Goal: Task Accomplishment & Management: Manage account settings

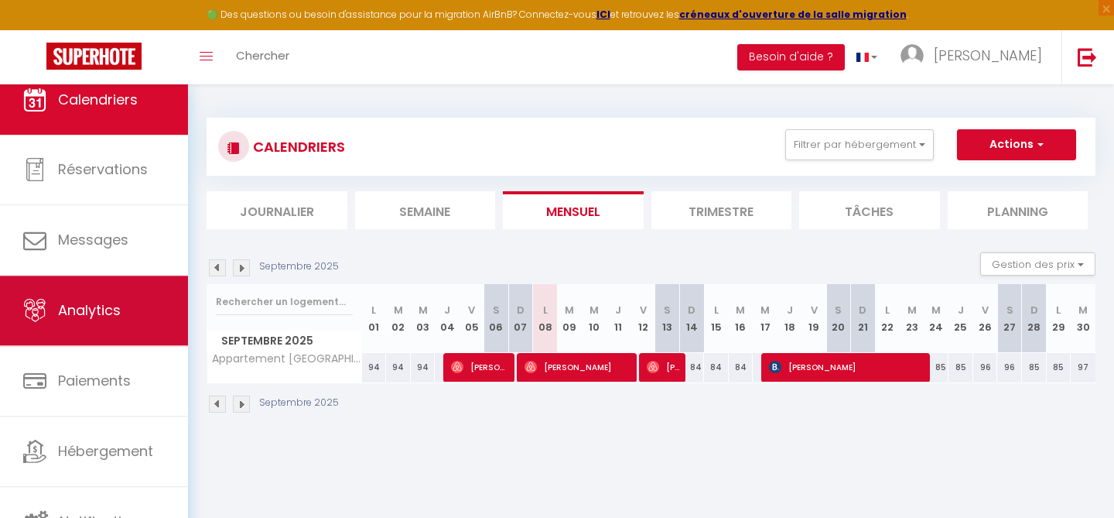
click at [104, 312] on span "Analytics" at bounding box center [89, 309] width 63 height 19
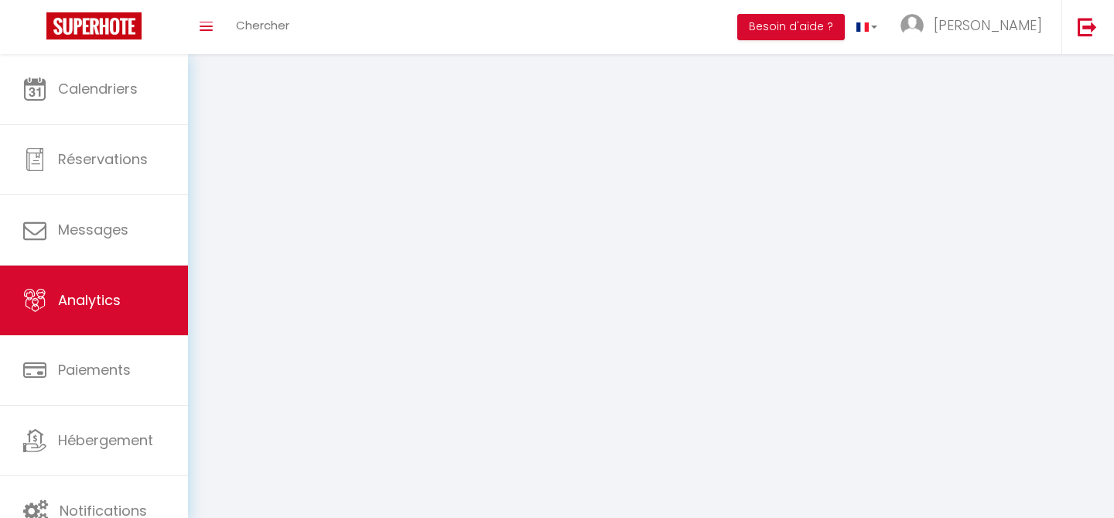
select select "2025"
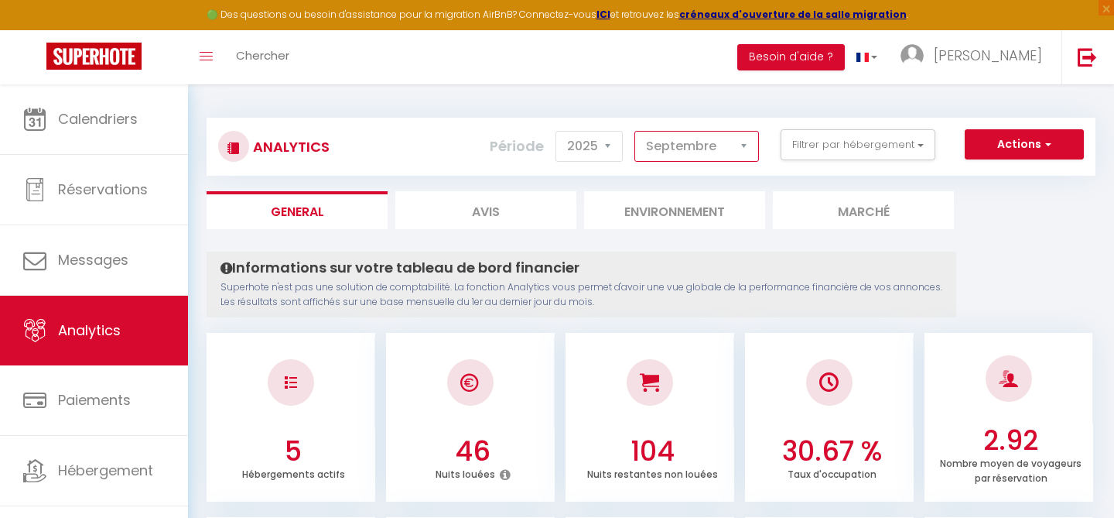
click at [712, 159] on select "[PERSON_NAME] Mars Avril Mai Juin Juillet Août Septembre Octobre Novembre Décem…" at bounding box center [697, 146] width 125 height 31
select select "8"
click at [635, 131] on select "[PERSON_NAME] Mars Avril Mai Juin Juillet Août Septembre Octobre Novembre Décem…" at bounding box center [697, 146] width 125 height 31
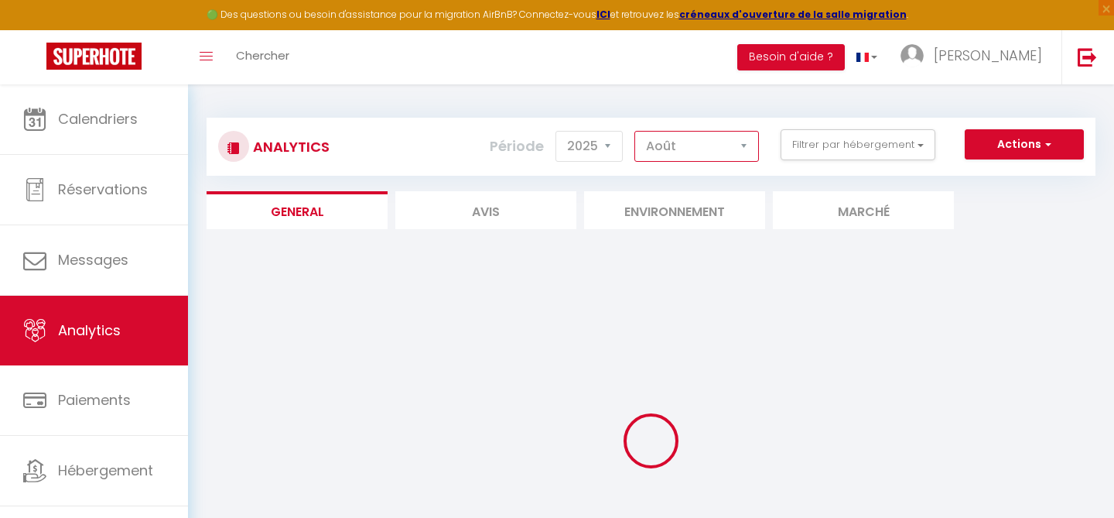
checkbox input "false"
checkbox Jardin "false"
checkbox Plage "false"
checkbox Wifi "false"
checkbox Bayeux "false"
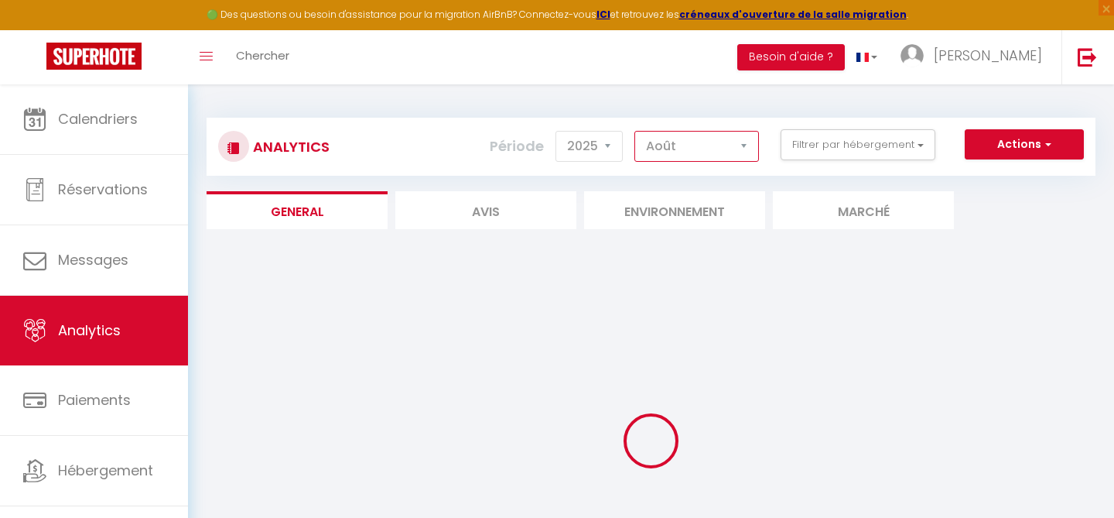
checkbox Parking "false"
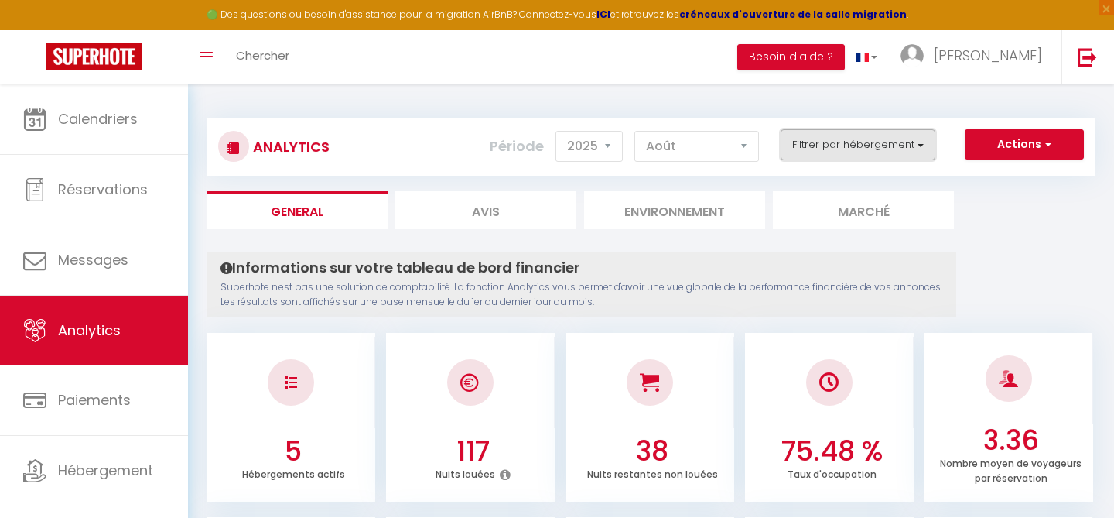
click at [927, 151] on button "Filtrer par hébergement" at bounding box center [858, 144] width 155 height 31
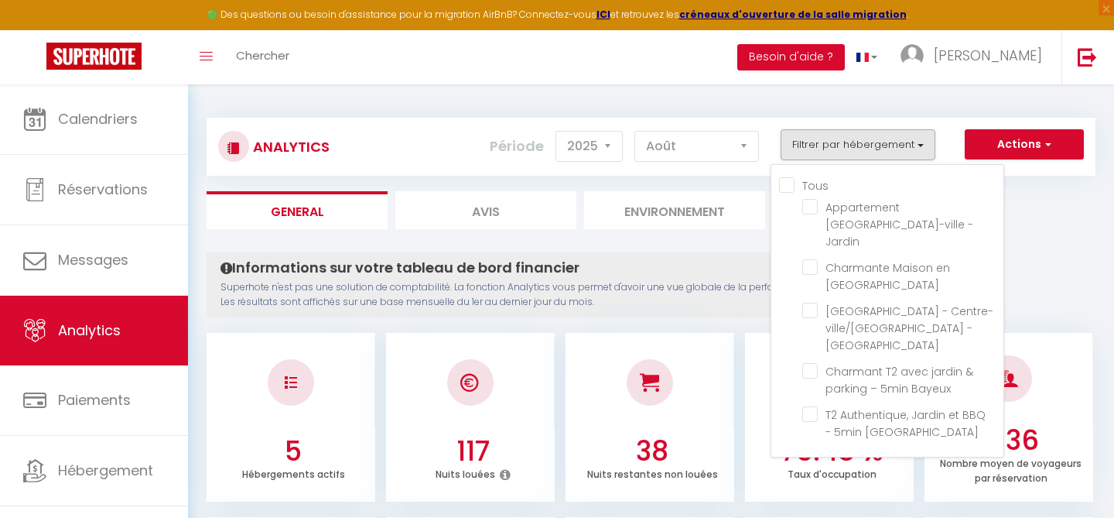
click at [760, 213] on li "Environnement" at bounding box center [674, 210] width 181 height 38
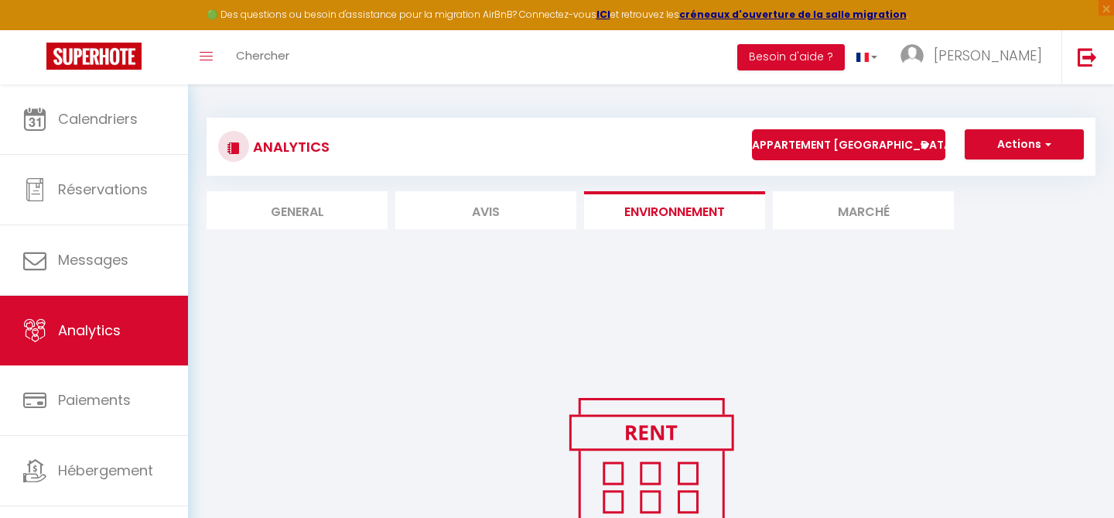
click at [333, 210] on li "General" at bounding box center [297, 210] width 181 height 38
select select "2025"
select select "9"
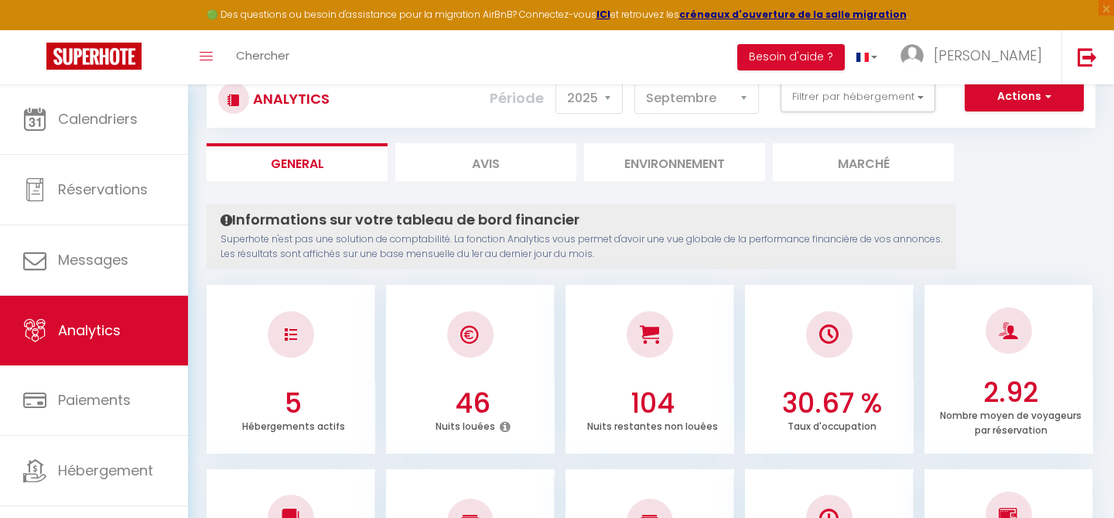
scroll to position [9, 0]
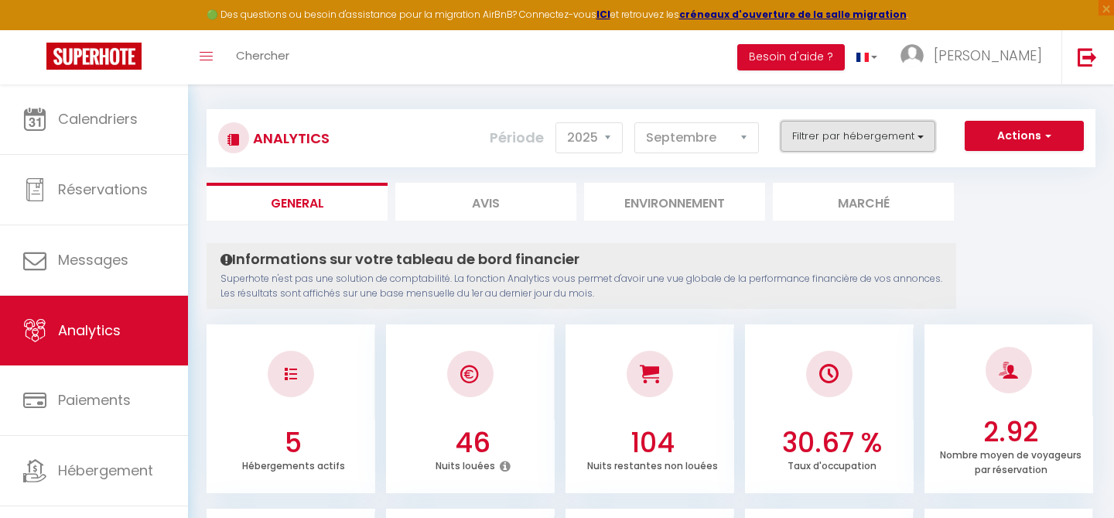
click at [828, 140] on button "Filtrer par hébergement" at bounding box center [858, 136] width 155 height 31
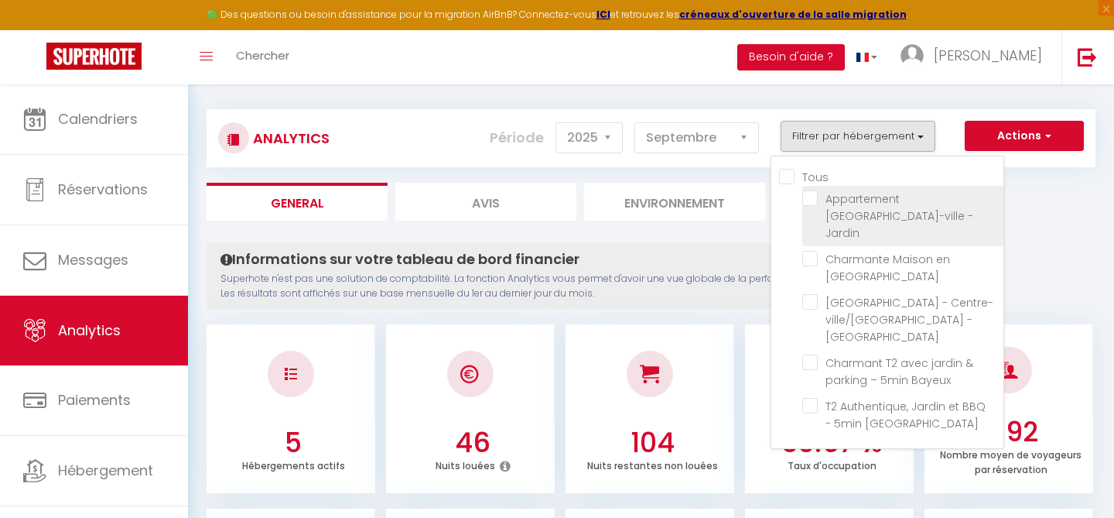
click at [813, 193] on Jardin "checkbox" at bounding box center [902, 197] width 201 height 15
checkbox Jardin "true"
checkbox Plage "false"
checkbox Wifi "false"
checkbox Bayeux "false"
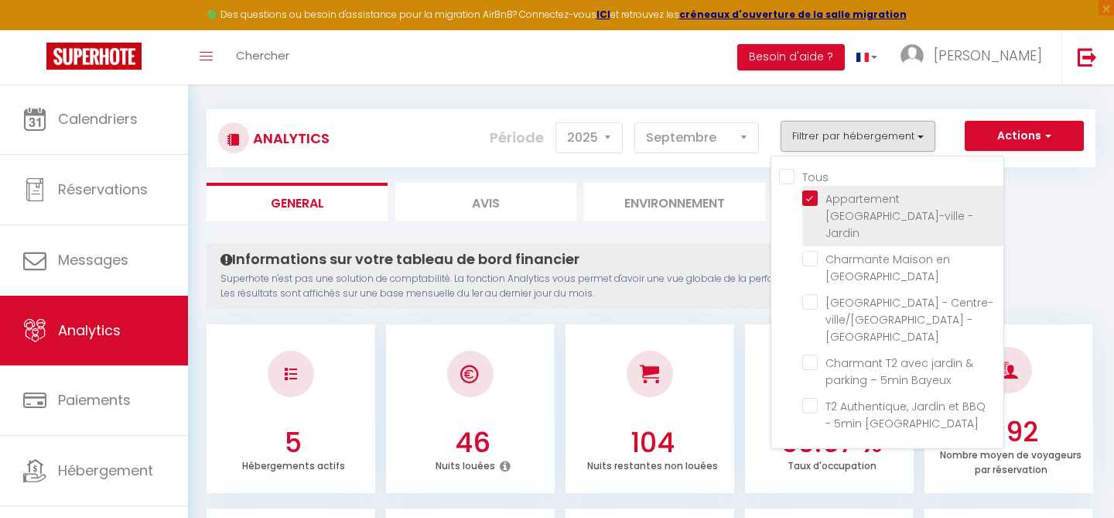
checkbox Parking "false"
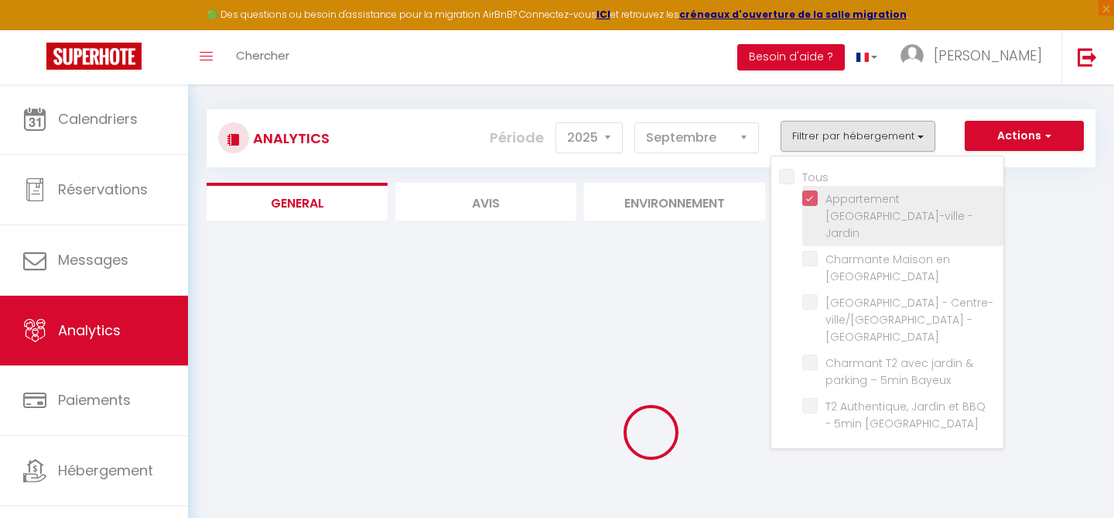
checkbox Plage "false"
checkbox Wifi "false"
checkbox Bayeux "false"
checkbox Parking "false"
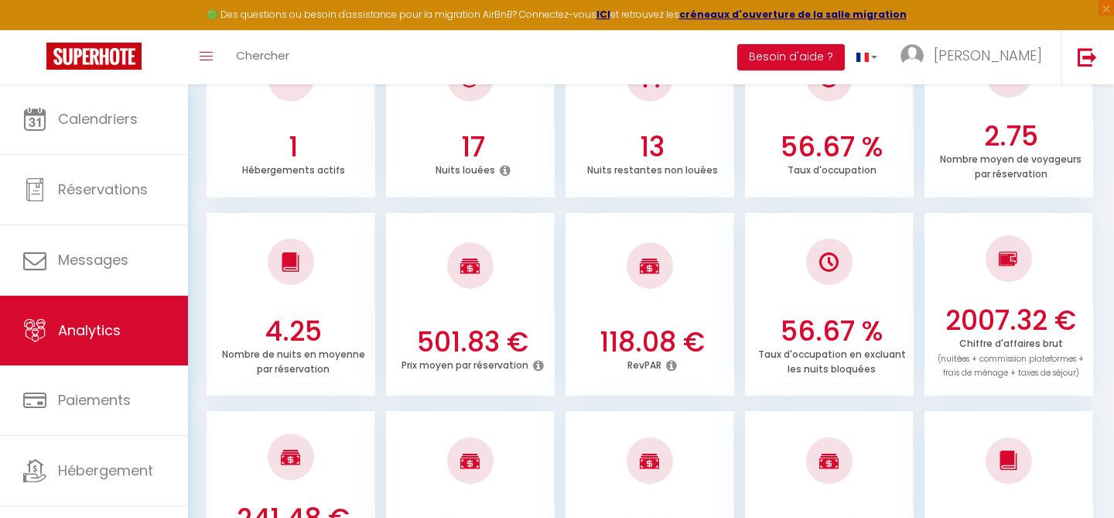
scroll to position [0, 0]
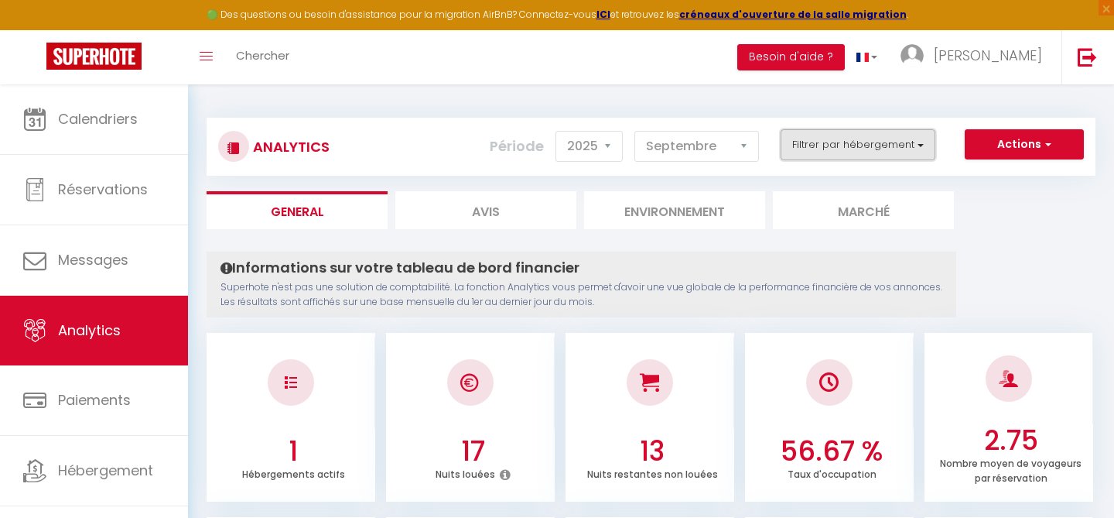
click at [817, 147] on button "Filtrer par hébergement" at bounding box center [858, 144] width 155 height 31
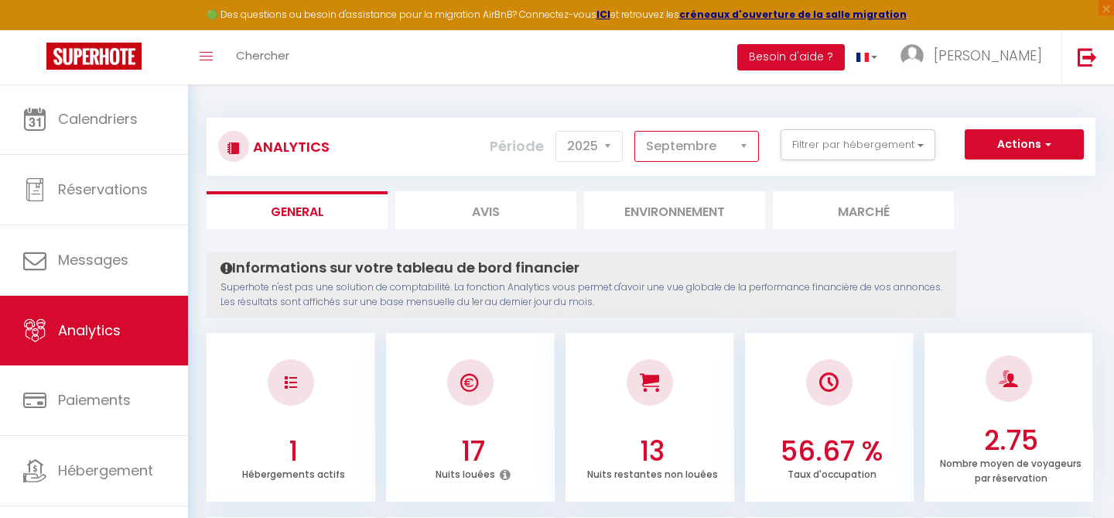
click at [744, 152] on select "[PERSON_NAME] Mars Avril Mai Juin Juillet Août Septembre Octobre Novembre Décem…" at bounding box center [697, 146] width 125 height 31
select select "8"
click at [635, 131] on select "[PERSON_NAME] Mars Avril Mai Juin Juillet Août Septembre Octobre Novembre Décem…" at bounding box center [697, 146] width 125 height 31
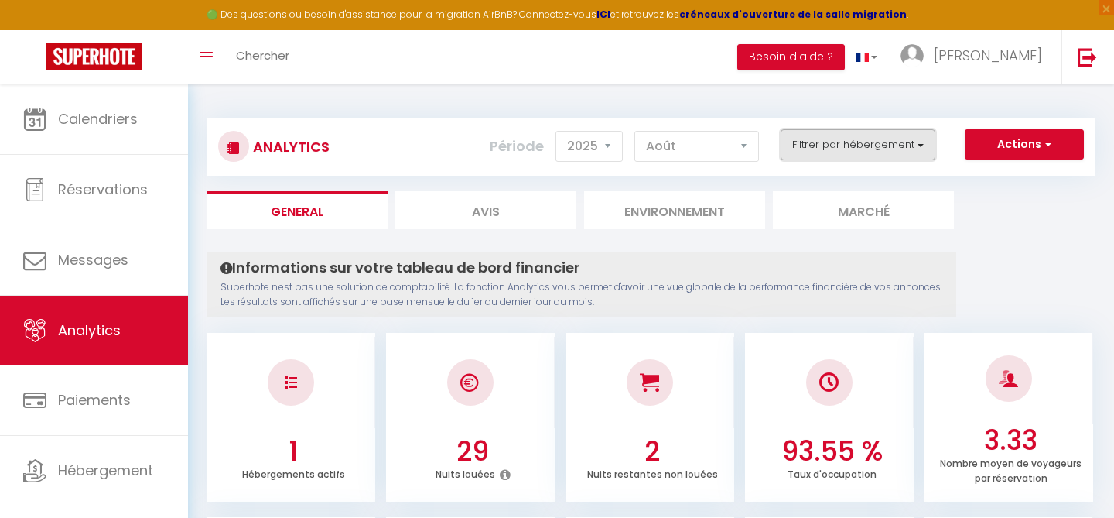
click at [816, 153] on button "Filtrer par hébergement" at bounding box center [858, 144] width 155 height 31
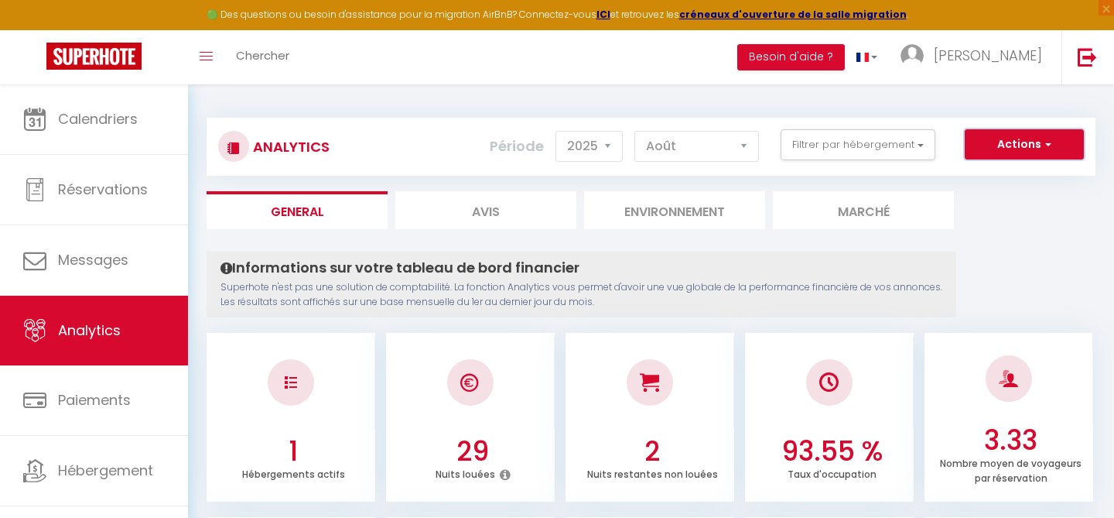
click at [983, 155] on button "Actions" at bounding box center [1024, 144] width 119 height 31
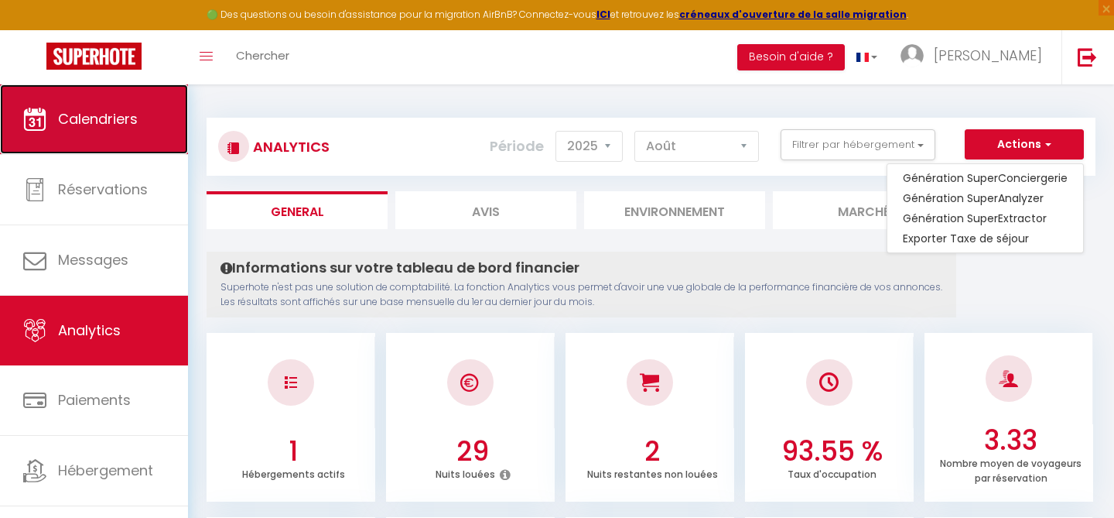
click at [105, 126] on span "Calendriers" at bounding box center [98, 118] width 80 height 19
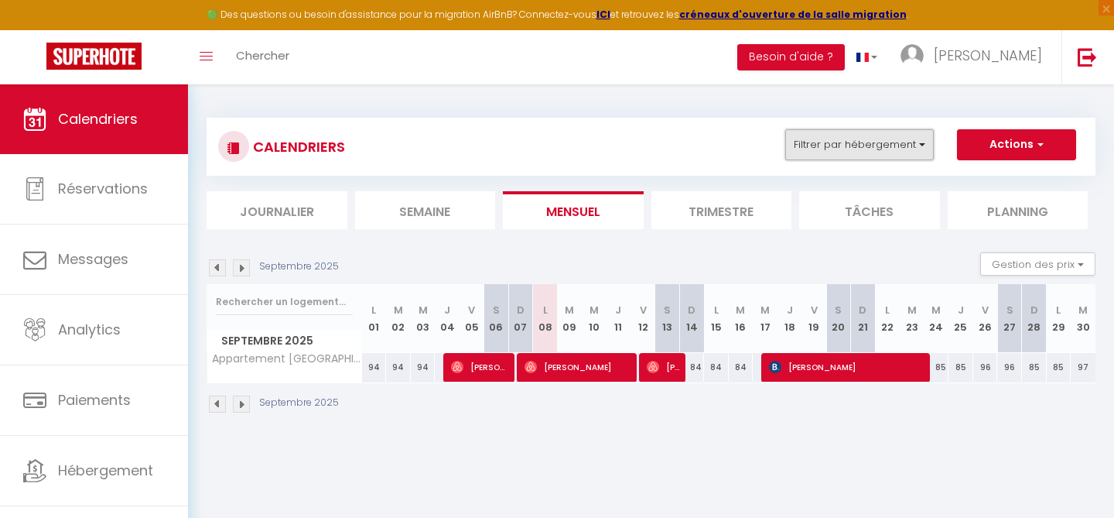
click at [855, 148] on button "Filtrer par hébergement" at bounding box center [859, 144] width 149 height 31
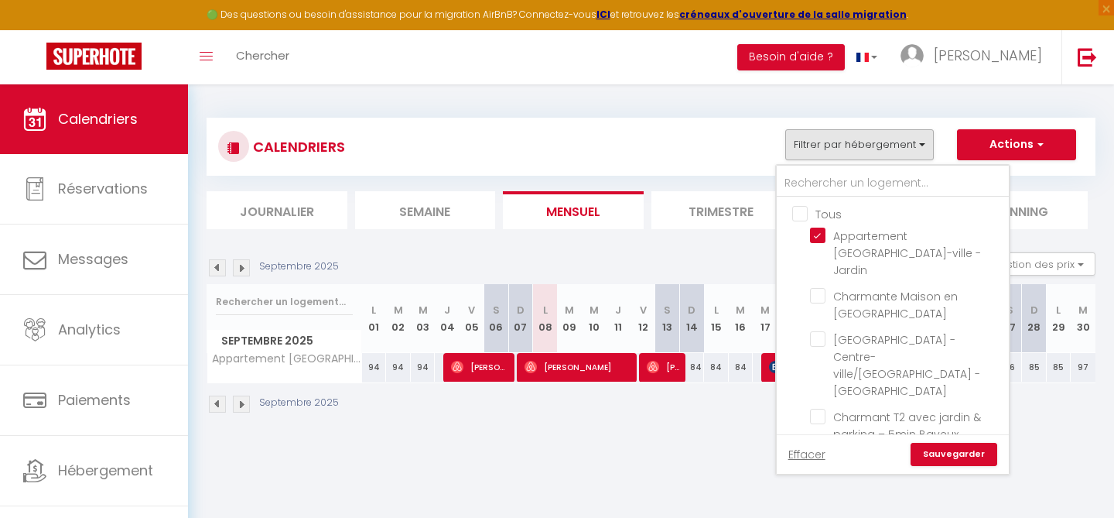
click at [744, 154] on div "CALENDRIERS Filtrer par hébergement Tous Appartement [GEOGRAPHIC_DATA]-ville - …" at bounding box center [651, 146] width 866 height 35
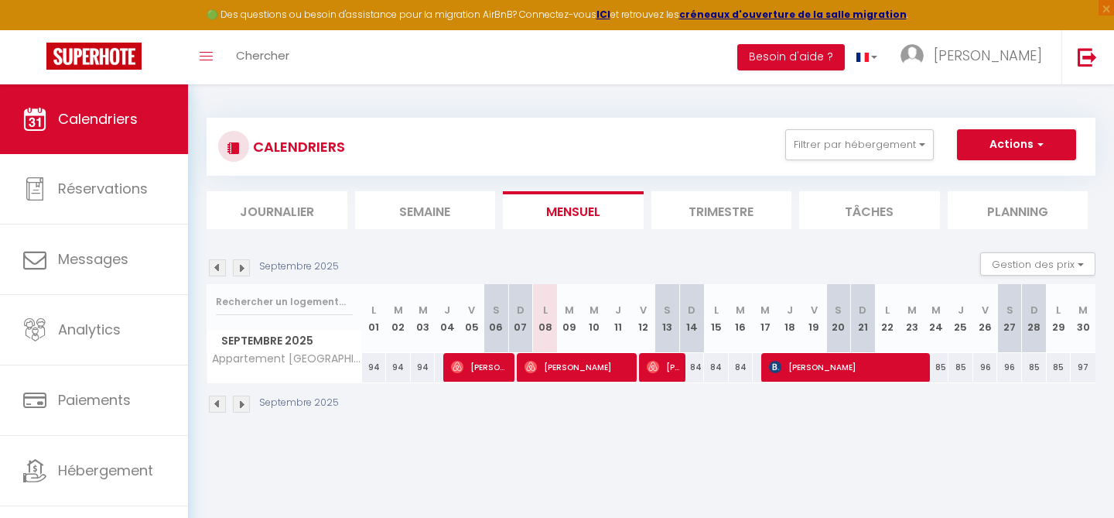
click at [216, 262] on img at bounding box center [217, 267] width 17 height 17
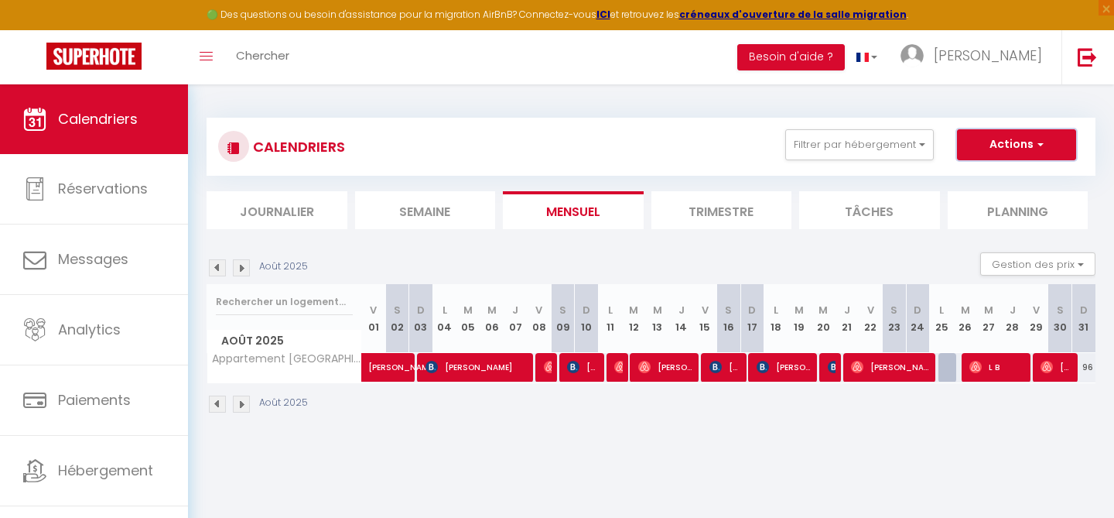
click at [1002, 145] on button "Actions" at bounding box center [1016, 144] width 119 height 31
click at [987, 200] on link "Exporter les réservations" at bounding box center [1000, 203] width 135 height 23
type input "[EMAIL_ADDRESS][DOMAIN_NAME]"
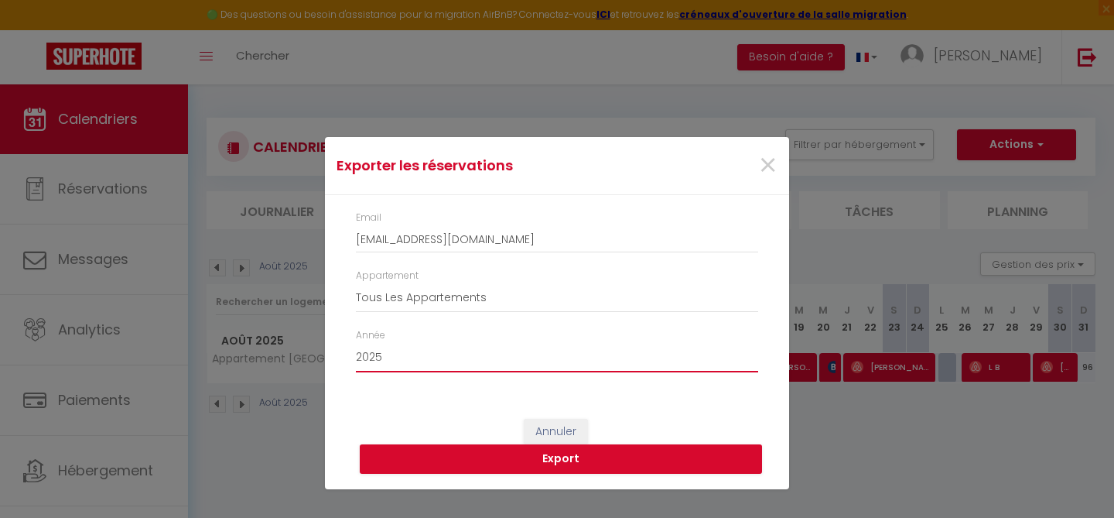
click at [420, 362] on select "2015 2016 2017 2018 2019 2020 2021 2022 2023 2024 2025 2026 2027 2028" at bounding box center [557, 357] width 402 height 29
click at [356, 343] on select "2015 2016 2017 2018 2019 2020 2021 2022 2023 2024 2025 2026 2027 2028" at bounding box center [557, 357] width 402 height 29
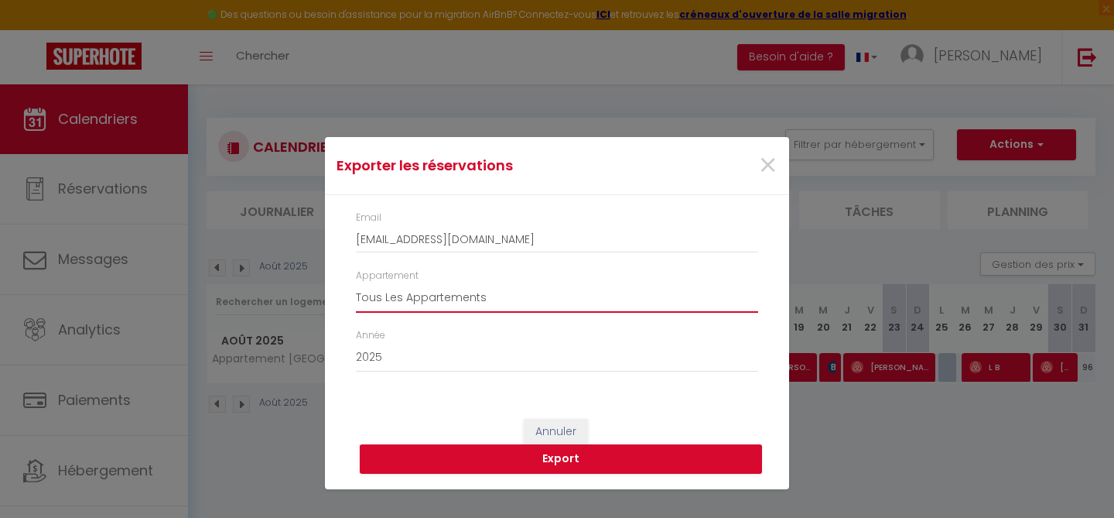
click at [427, 303] on select "Tous Les Appartements Appartement [GEOGRAPHIC_DATA]-ville - [GEOGRAPHIC_DATA] […" at bounding box center [557, 297] width 402 height 29
select select "74862"
click at [356, 283] on select "Tous Les Appartements Appartement [GEOGRAPHIC_DATA]-ville - [GEOGRAPHIC_DATA] […" at bounding box center [557, 297] width 402 height 29
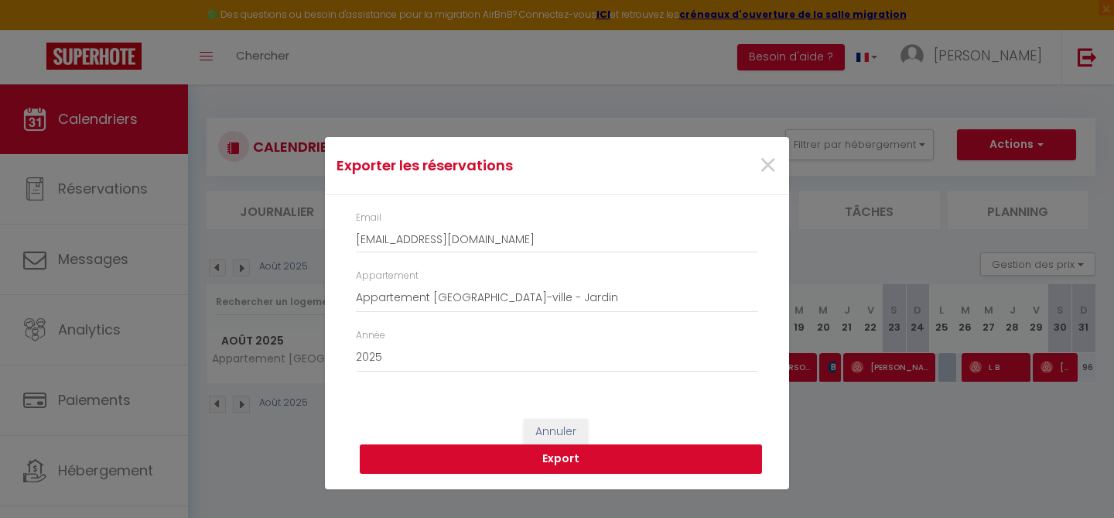
click at [447, 462] on button "Export" at bounding box center [561, 458] width 402 height 29
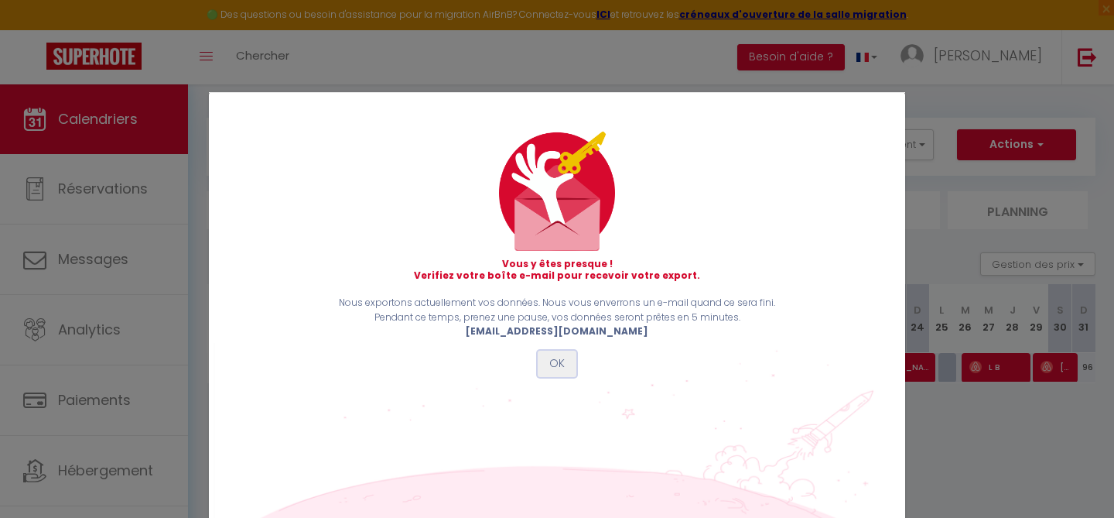
click at [549, 369] on button "OK" at bounding box center [557, 364] width 39 height 26
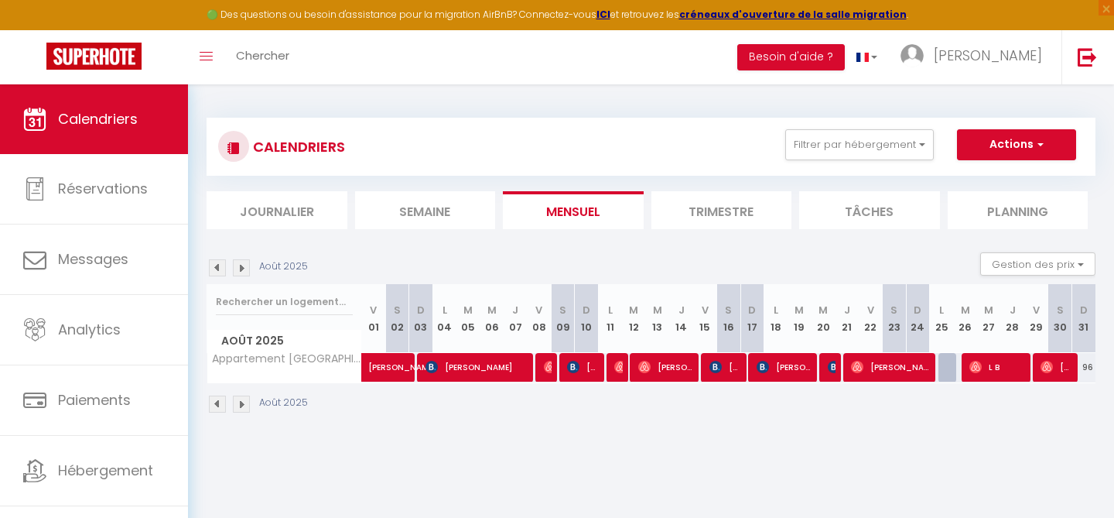
click at [593, 206] on li "Mensuel" at bounding box center [573, 210] width 141 height 38
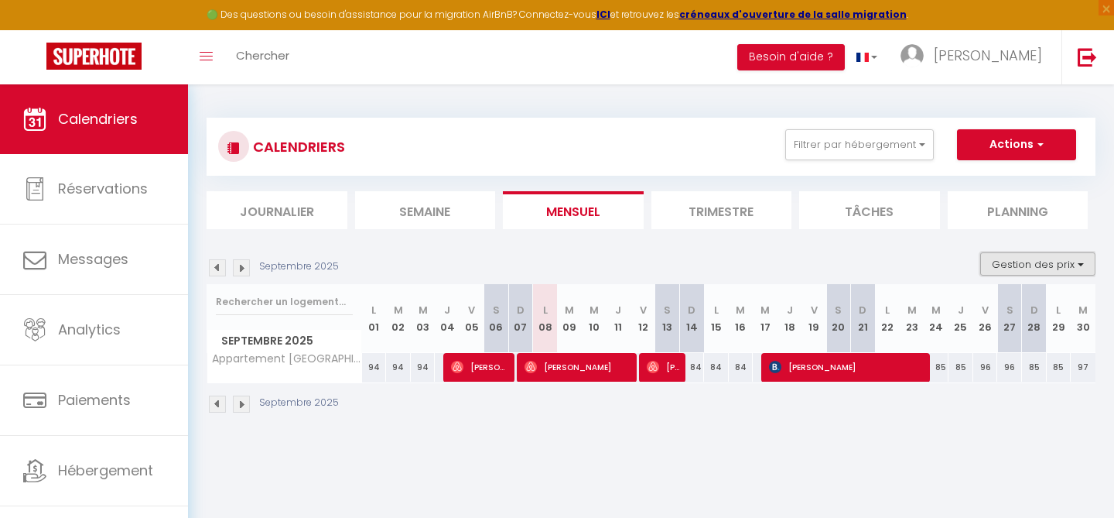
click at [1034, 259] on button "Gestion des prix" at bounding box center [1037, 263] width 115 height 23
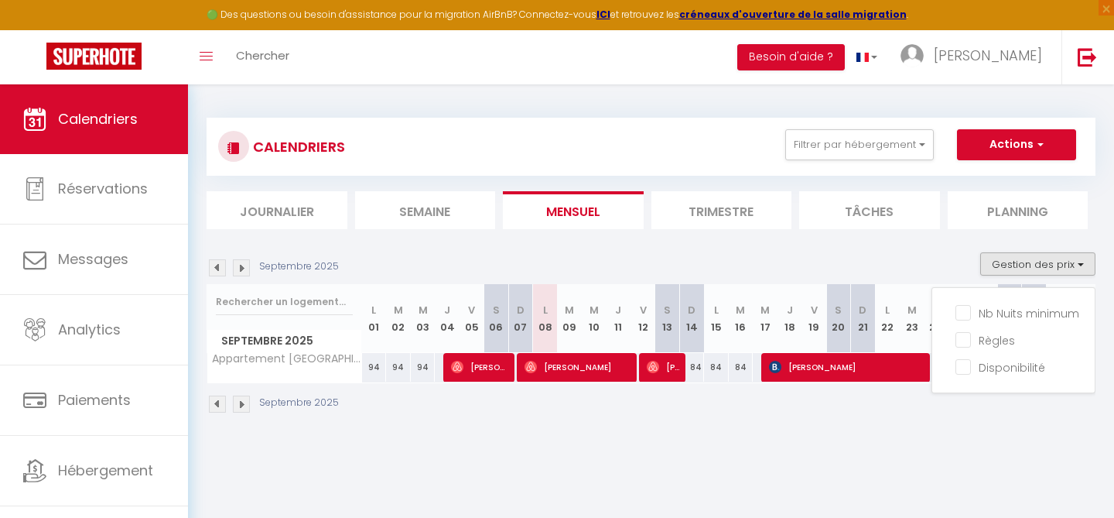
click at [934, 247] on section "[DATE] Gestion des prix Nb Nuits minimum Règles Disponibilité [DATE] L 01 M 02 …" at bounding box center [651, 333] width 889 height 192
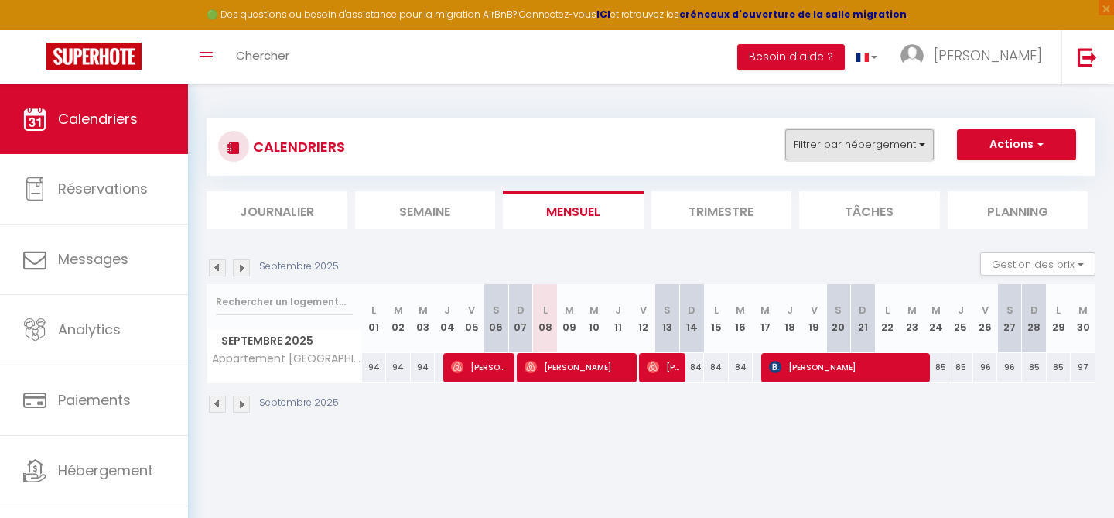
click at [915, 135] on button "Filtrer par hébergement" at bounding box center [859, 144] width 149 height 31
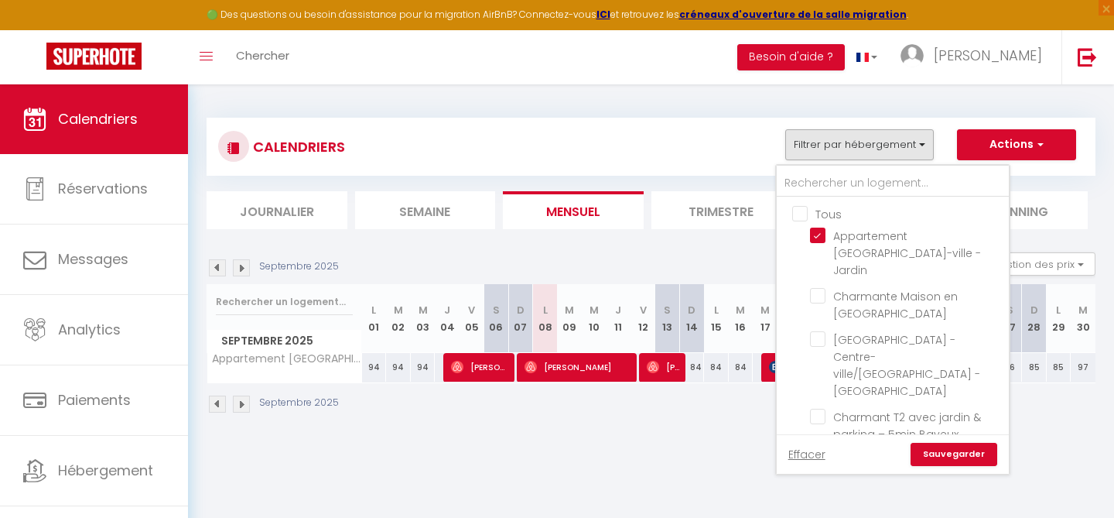
click at [946, 120] on div "CALENDRIERS Filtrer par hébergement Tous Appartement [GEOGRAPHIC_DATA]-ville - …" at bounding box center [651, 147] width 889 height 58
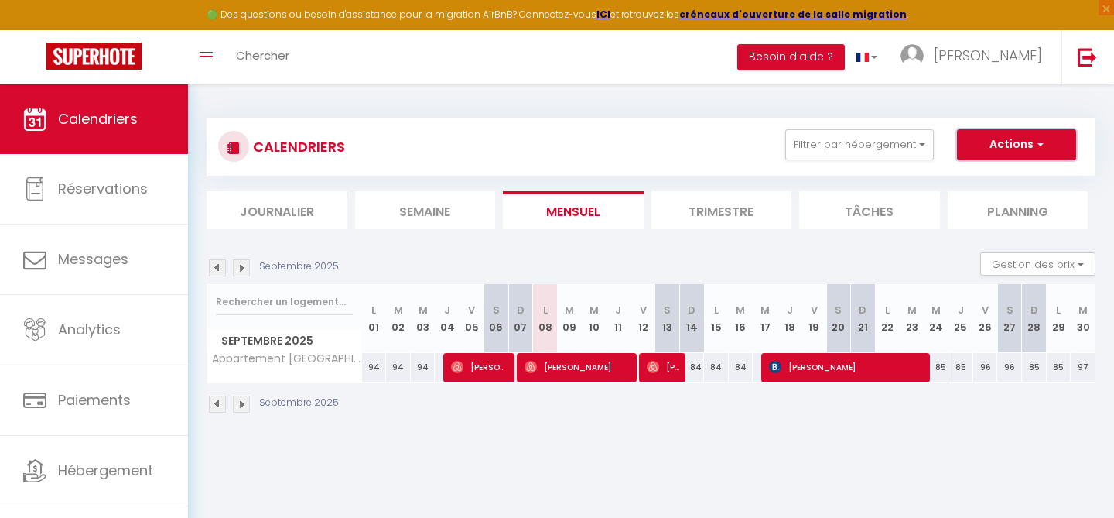
click at [984, 146] on button "Actions" at bounding box center [1016, 144] width 119 height 31
click at [241, 150] on div at bounding box center [233, 146] width 31 height 31
click at [235, 149] on img at bounding box center [234, 148] width 12 height 12
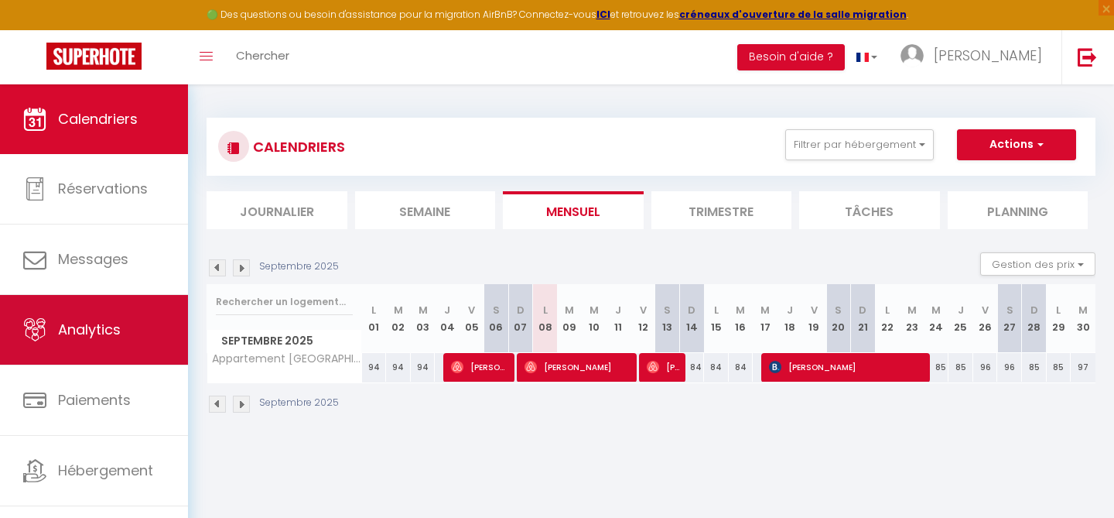
scroll to position [26, 0]
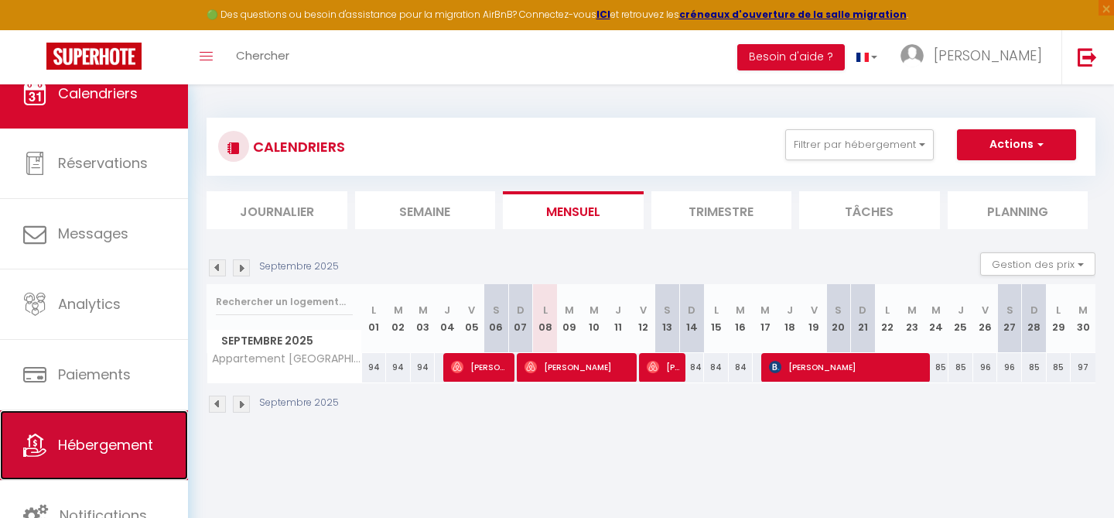
click at [89, 444] on span "Hébergement" at bounding box center [105, 444] width 95 height 19
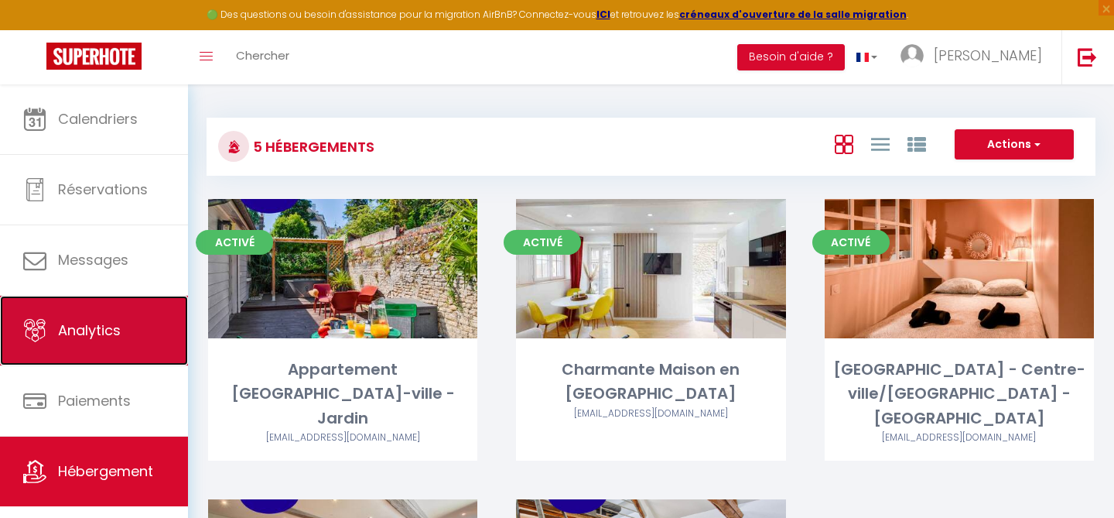
click at [91, 334] on span "Analytics" at bounding box center [89, 329] width 63 height 19
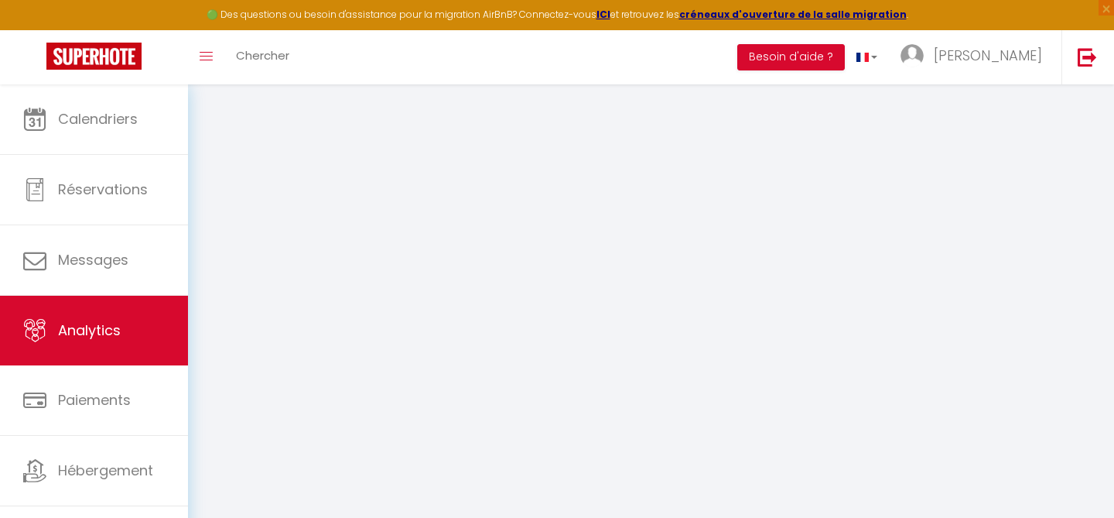
select select "2025"
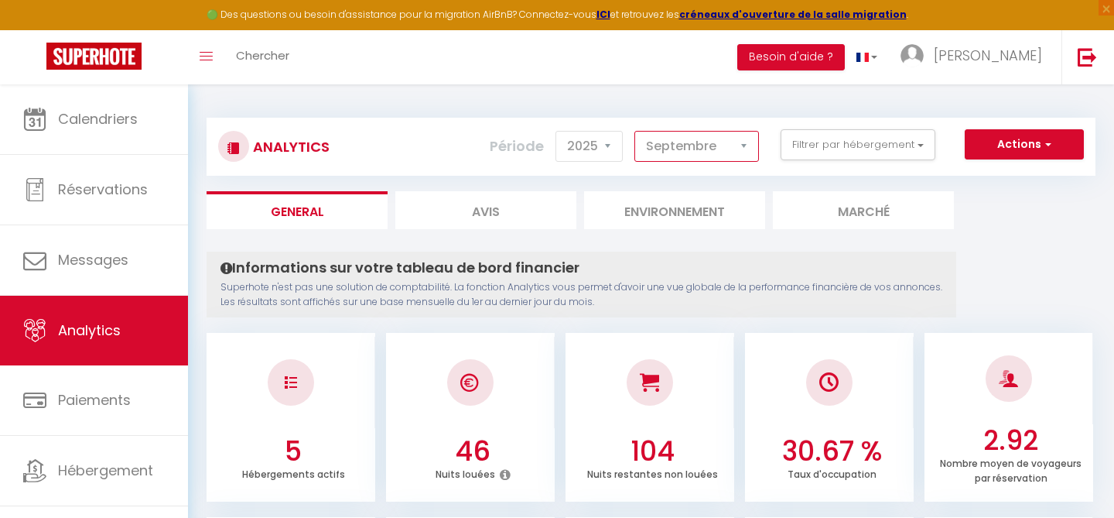
click at [689, 147] on select "[PERSON_NAME] Mars Avril Mai Juin Juillet Août Septembre Octobre Novembre Décem…" at bounding box center [697, 146] width 125 height 31
select select "8"
click at [635, 131] on select "[PERSON_NAME] Mars Avril Mai Juin Juillet Août Septembre Octobre Novembre Décem…" at bounding box center [697, 146] width 125 height 31
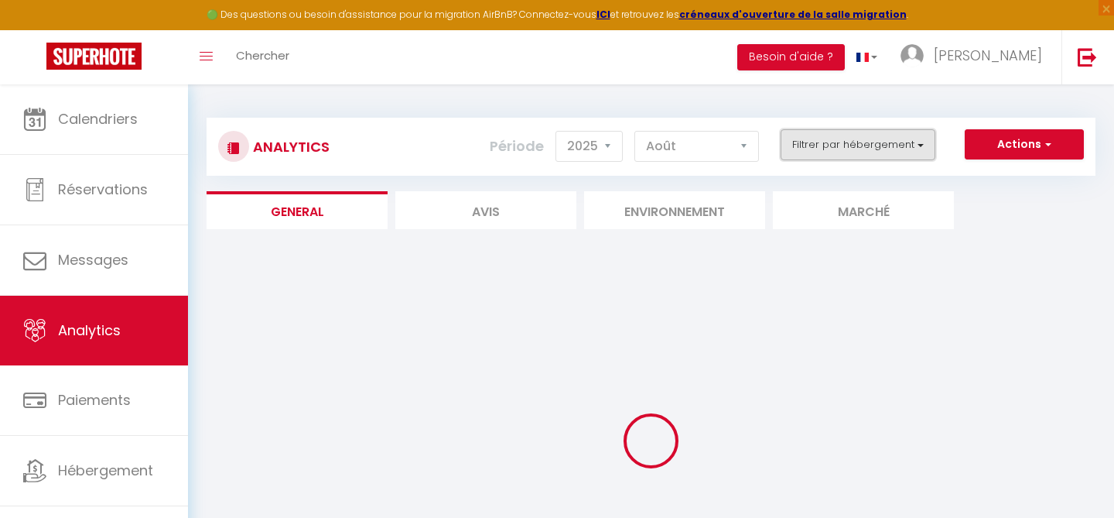
click at [845, 148] on button "Filtrer par hébergement" at bounding box center [858, 144] width 155 height 31
checkbox input "false"
checkbox Jardin "false"
checkbox Plage "false"
checkbox Wifi "false"
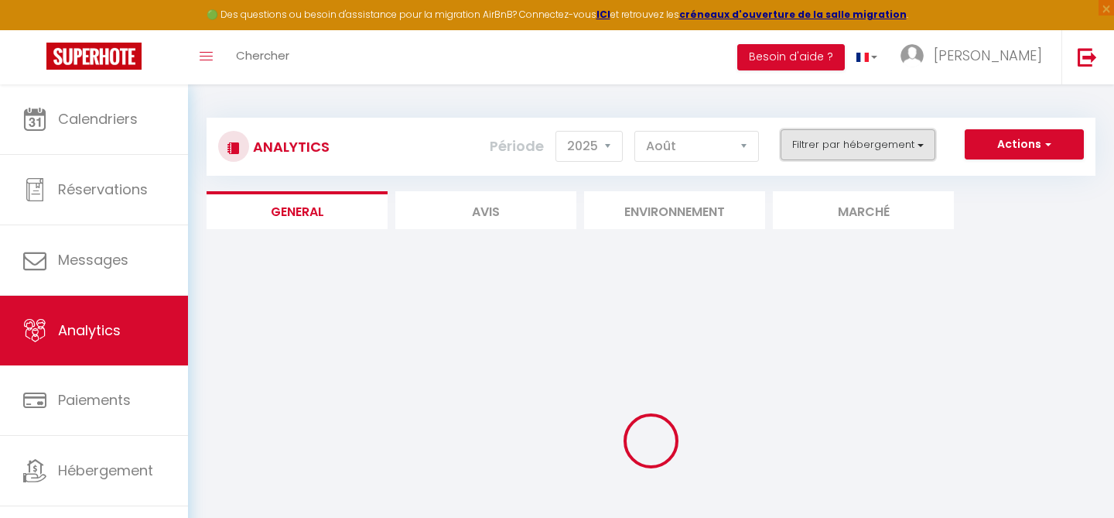
checkbox Bayeux "false"
checkbox Parking "false"
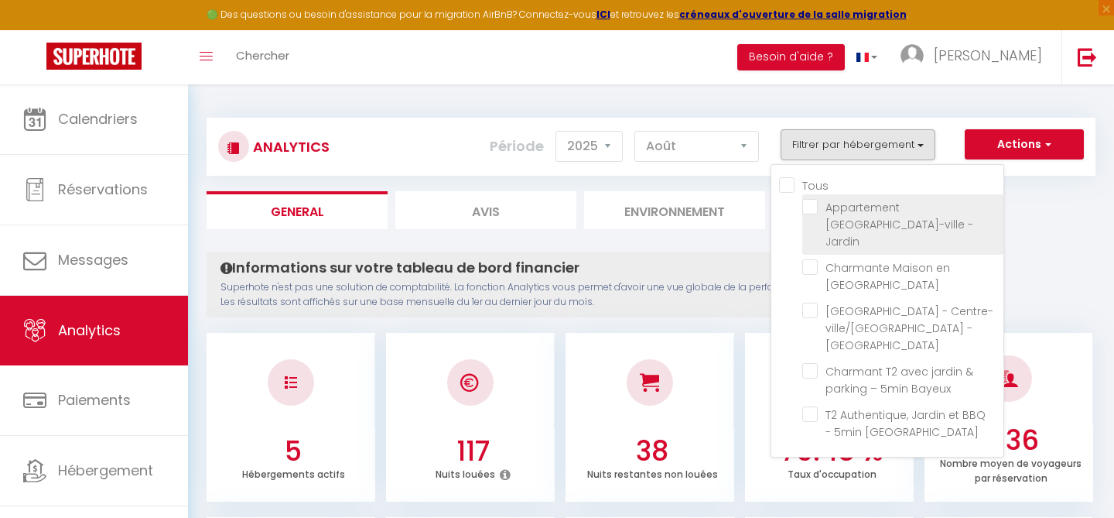
click at [815, 204] on Jardin "checkbox" at bounding box center [902, 206] width 201 height 15
checkbox Jardin "true"
checkbox Plage "false"
checkbox Wifi "false"
checkbox Bayeux "false"
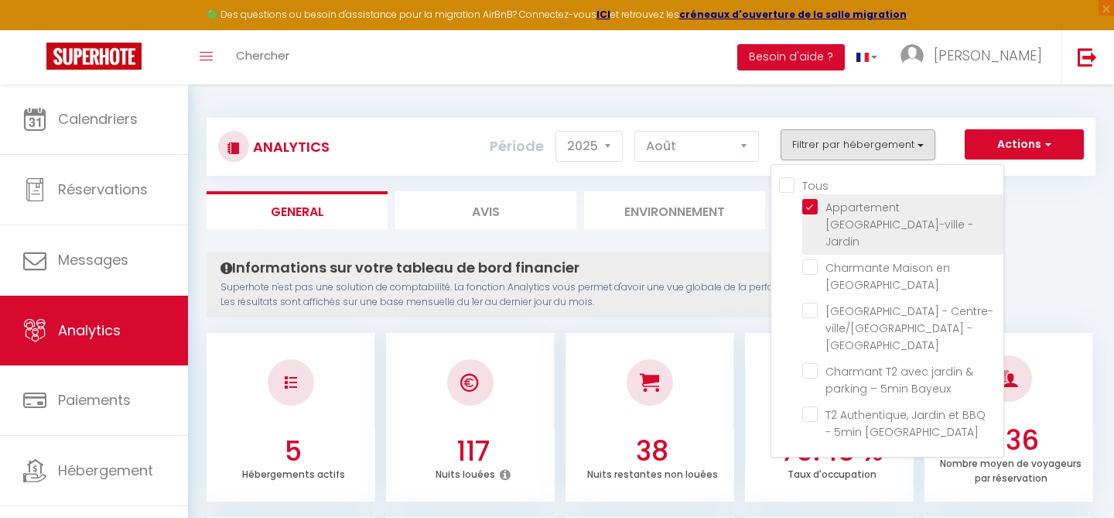
checkbox Parking "false"
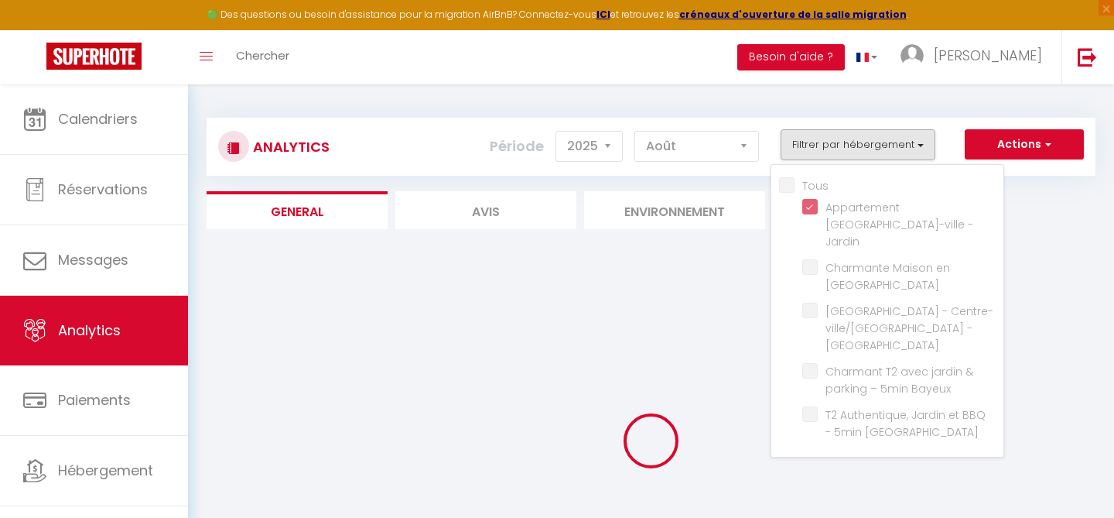
checkbox Plage "false"
checkbox Wifi "false"
checkbox Bayeux "false"
checkbox Parking "false"
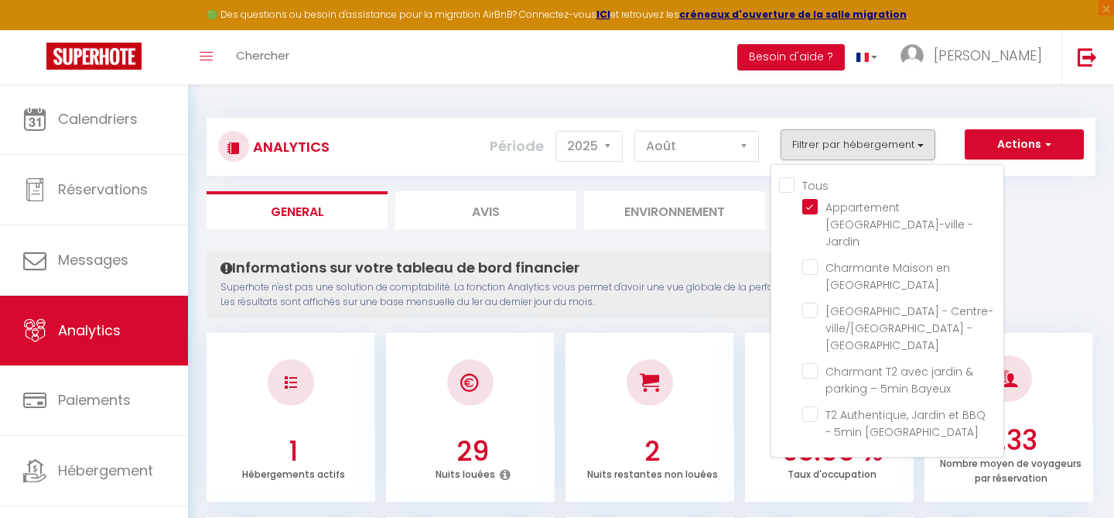
click at [947, 113] on div "Analytics Actions Génération SuperConciergerie Génération SuperAnalyzer Générat…" at bounding box center [651, 139] width 889 height 73
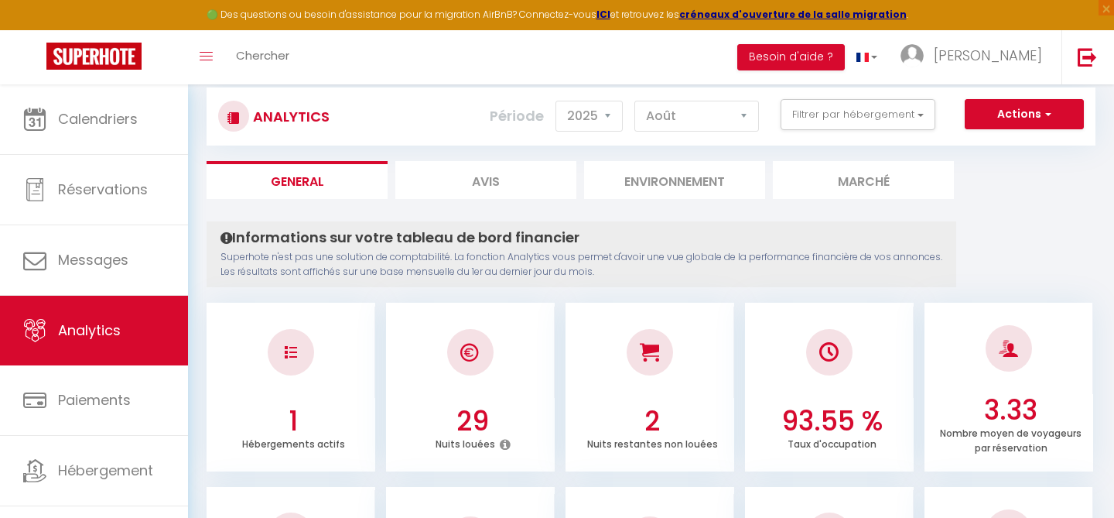
scroll to position [33, 0]
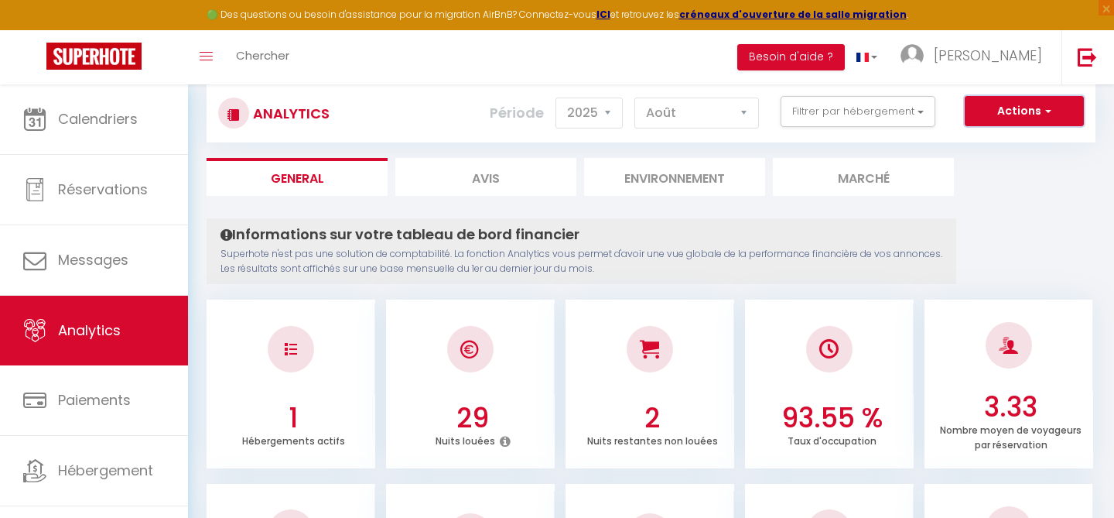
click at [1011, 118] on button "Actions" at bounding box center [1024, 111] width 119 height 31
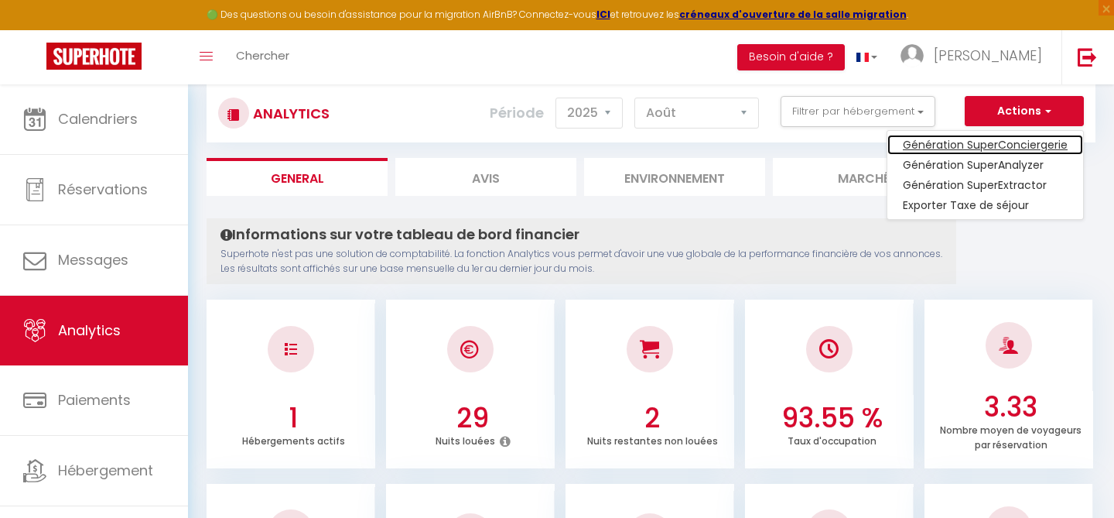
click at [987, 145] on link "Génération SuperConciergerie" at bounding box center [986, 145] width 196 height 20
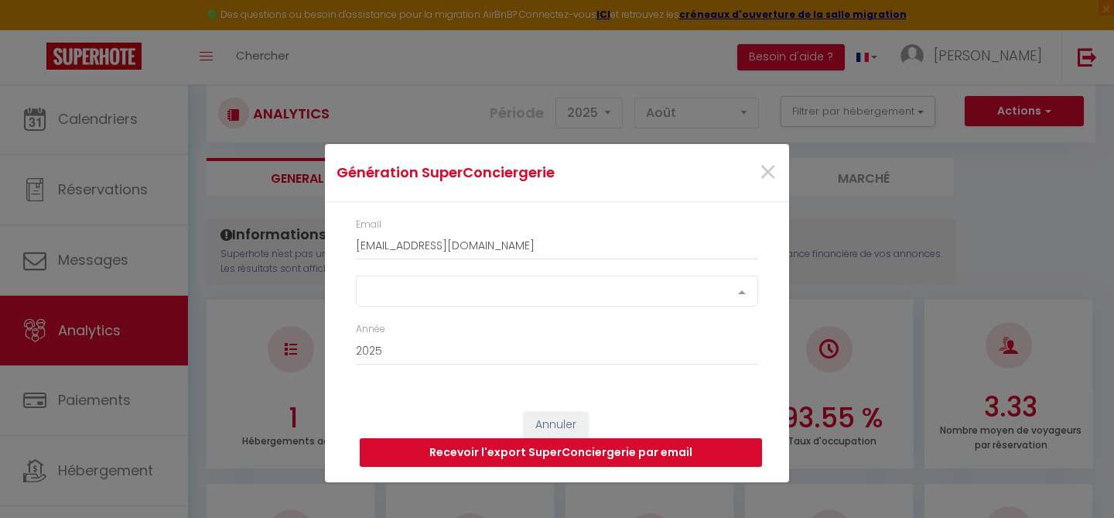
click at [540, 296] on div "Select option" at bounding box center [557, 290] width 402 height 31
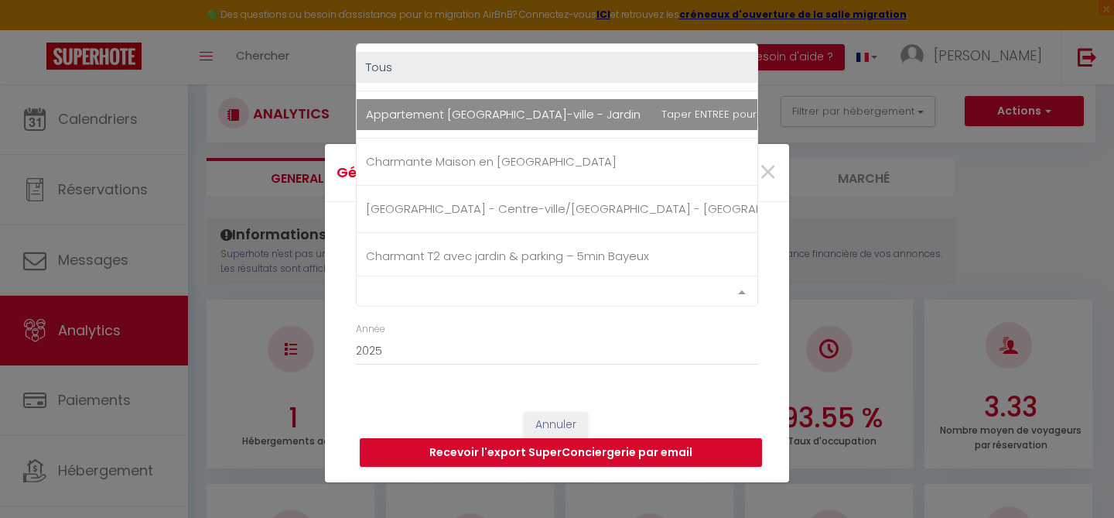
click at [512, 121] on span "Appartement [GEOGRAPHIC_DATA]-ville - Jardin" at bounding box center [503, 114] width 275 height 16
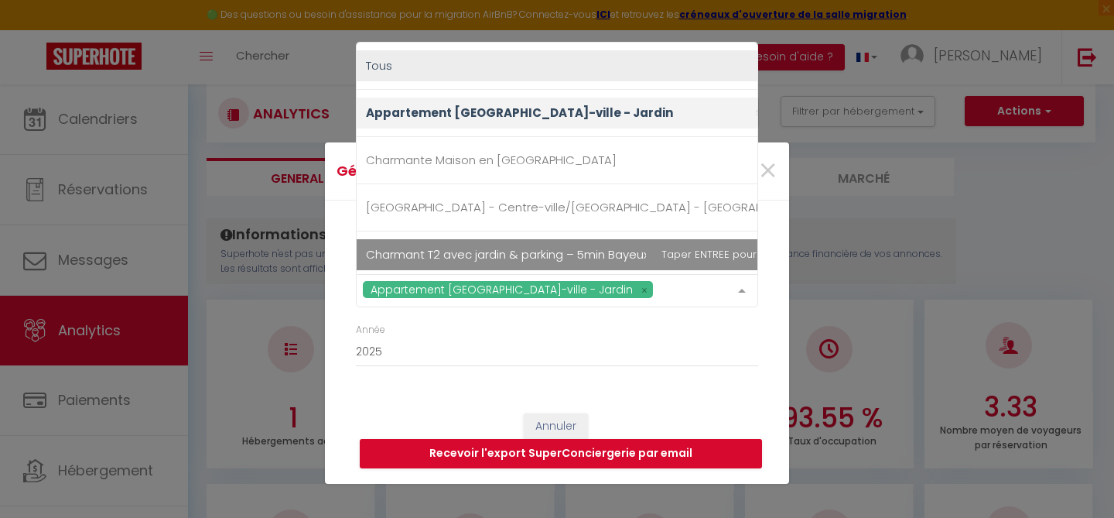
click at [496, 322] on div "Appartement [GEOGRAPHIC_DATA]-ville - [GEOGRAPHIC_DATA] [GEOGRAPHIC_DATA]-ville…" at bounding box center [557, 298] width 423 height 49
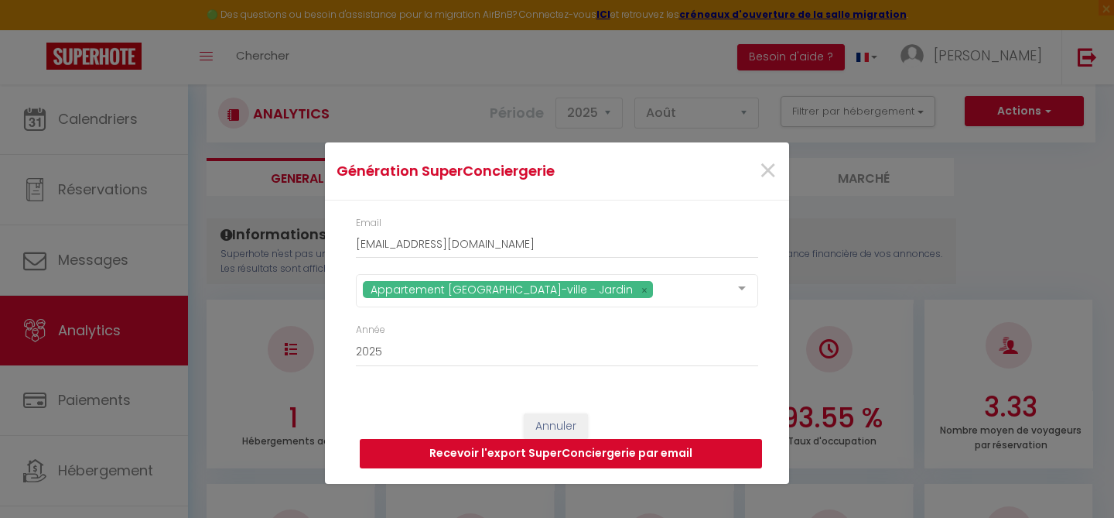
click at [507, 453] on button "Recevoir l'export SuperConciergerie par email" at bounding box center [561, 453] width 402 height 29
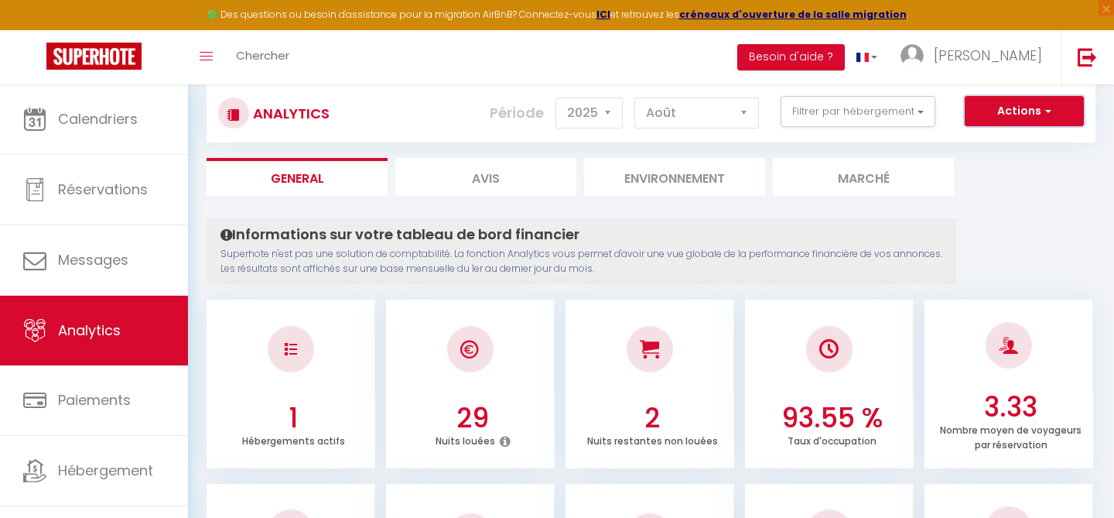
click at [999, 115] on button "Actions" at bounding box center [1024, 111] width 119 height 31
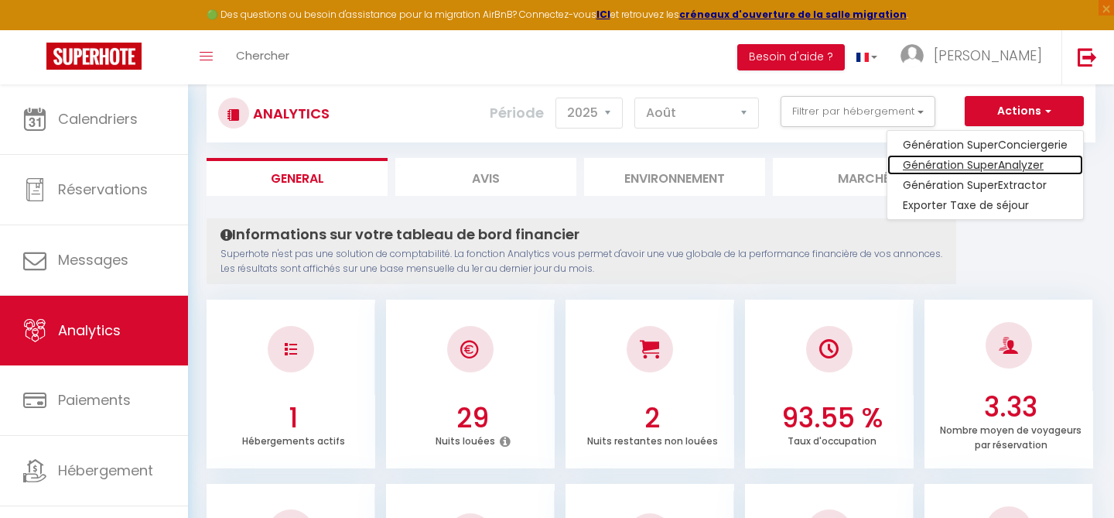
click at [981, 165] on link "Génération SuperAnalyzer" at bounding box center [986, 165] width 196 height 20
type input "[EMAIL_ADDRESS][DOMAIN_NAME]"
select select
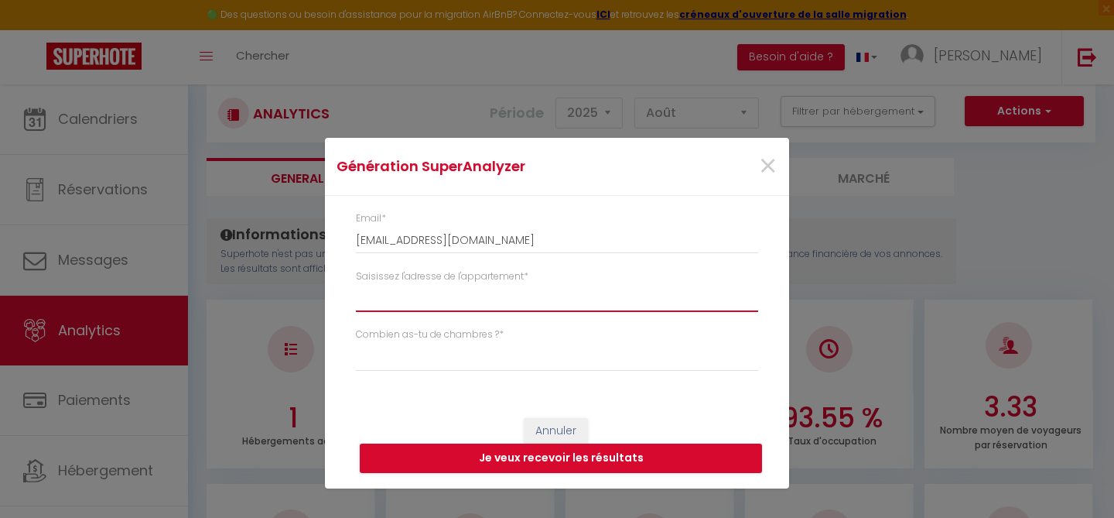
click at [450, 306] on input "Saisissez l'adresse de l'appartement *" at bounding box center [557, 298] width 402 height 28
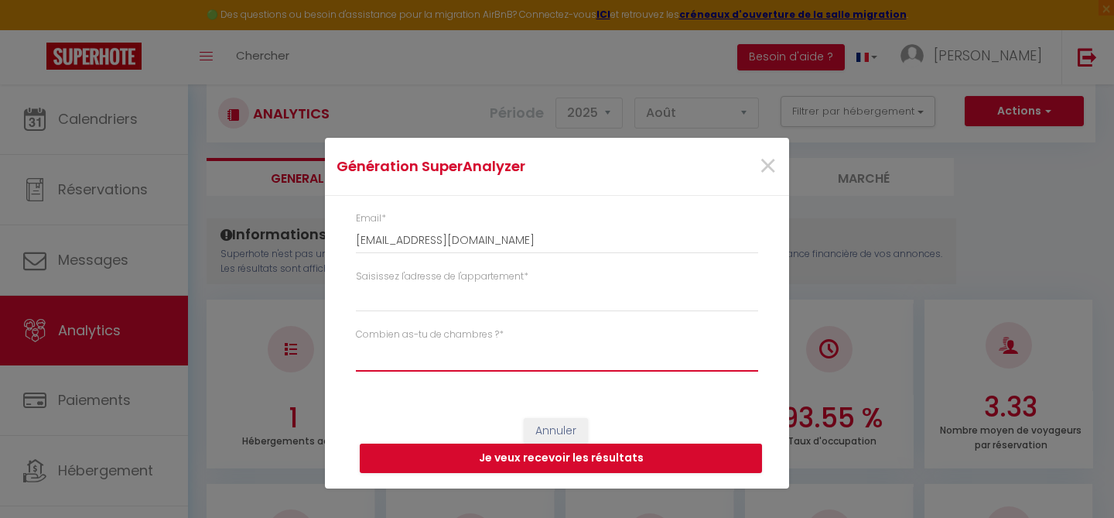
click at [447, 359] on select "Studio 1 chambre 2 chambres 3 chambres 4 chambres +" at bounding box center [557, 356] width 402 height 29
click at [775, 164] on span "×" at bounding box center [767, 166] width 19 height 46
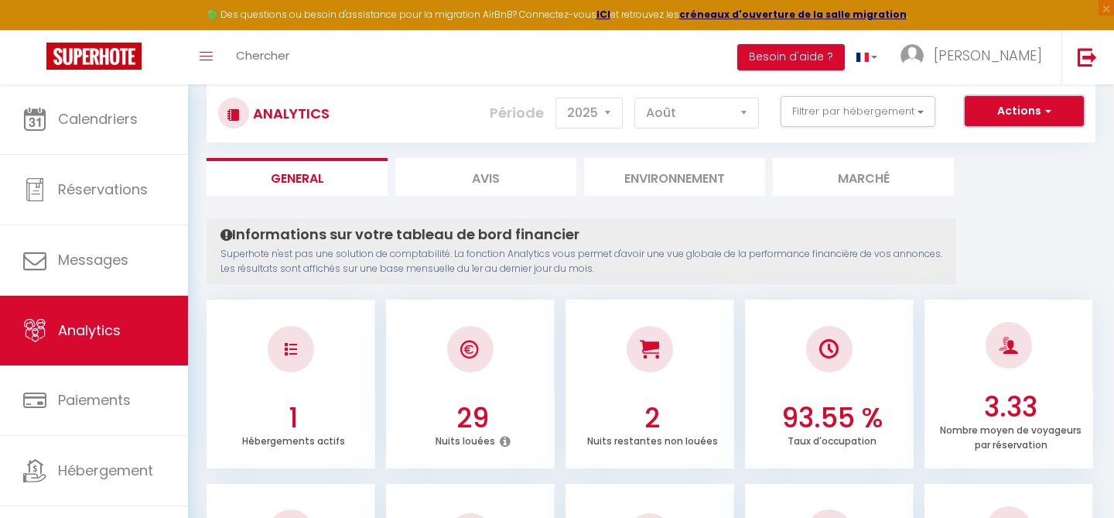
click at [1023, 110] on button "Actions" at bounding box center [1024, 111] width 119 height 31
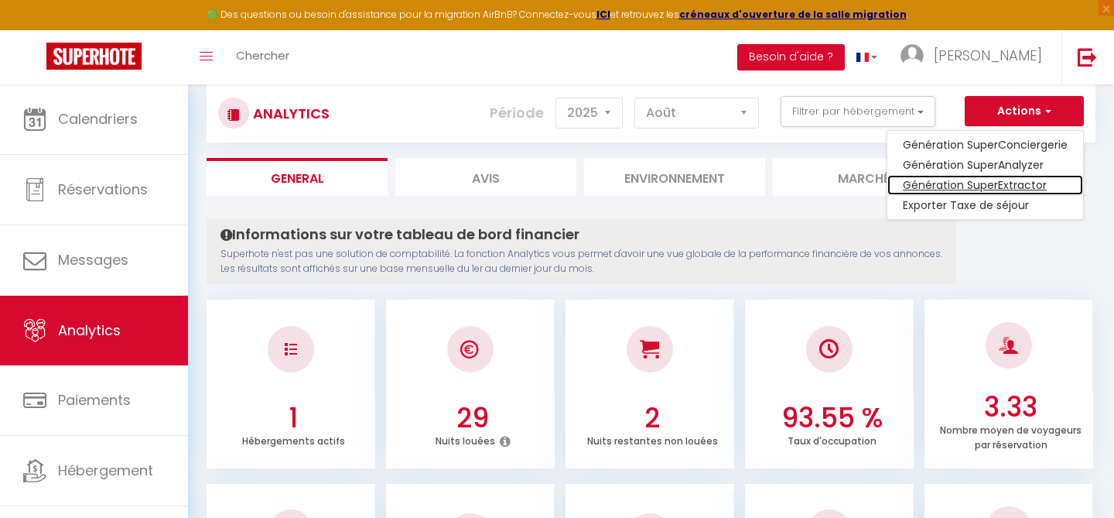
click at [990, 185] on link "Génération SuperExtractor" at bounding box center [986, 185] width 196 height 20
type input "[EMAIL_ADDRESS][DOMAIN_NAME]"
select select
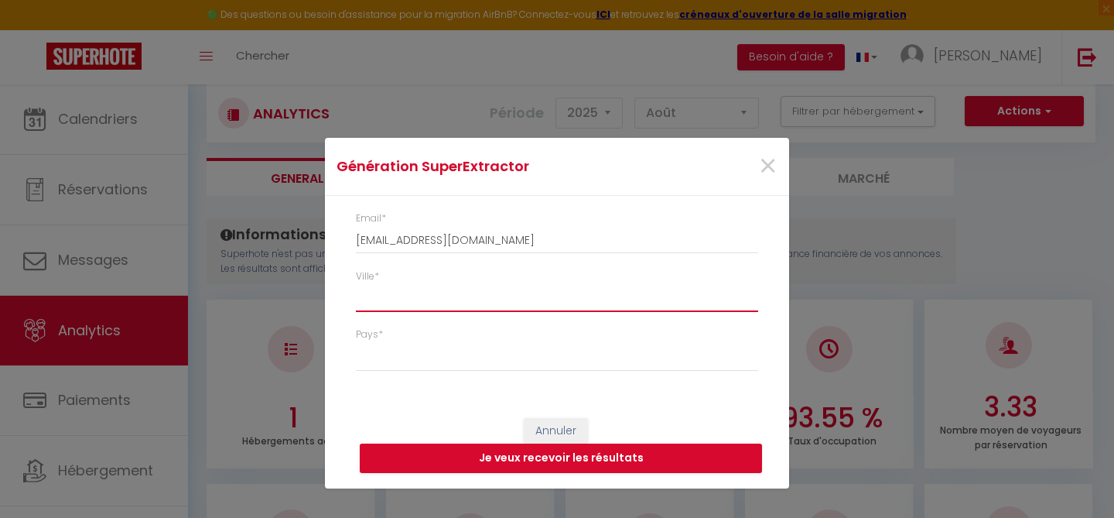
click at [546, 293] on input "Ville *" at bounding box center [557, 298] width 402 height 28
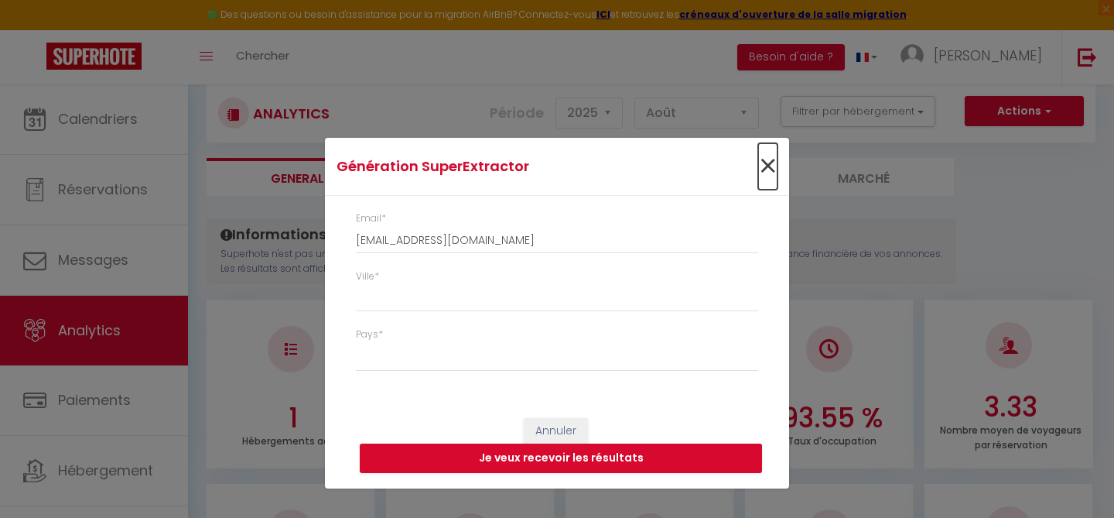
click at [775, 164] on span "×" at bounding box center [767, 166] width 19 height 46
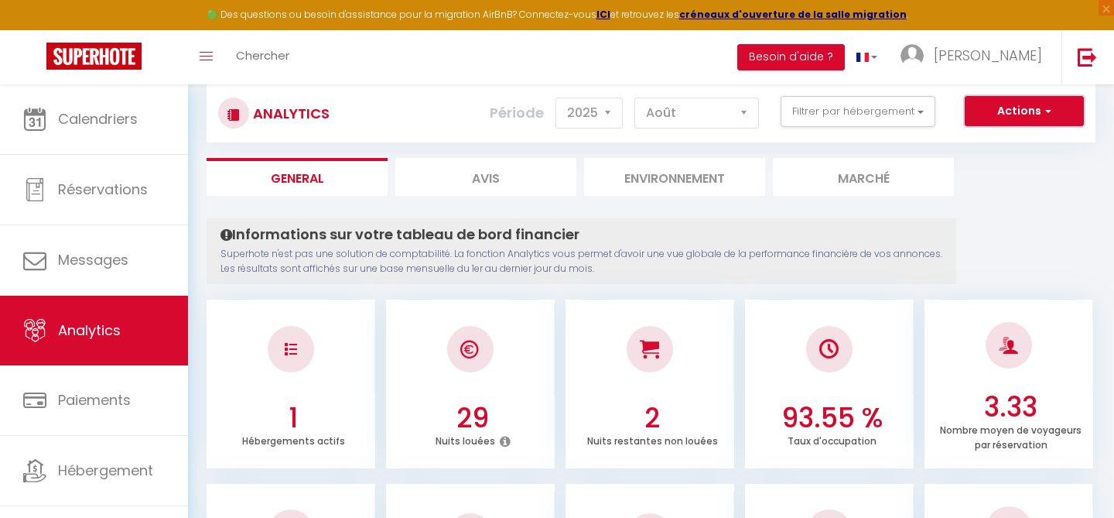
click at [986, 117] on button "Actions" at bounding box center [1024, 111] width 119 height 31
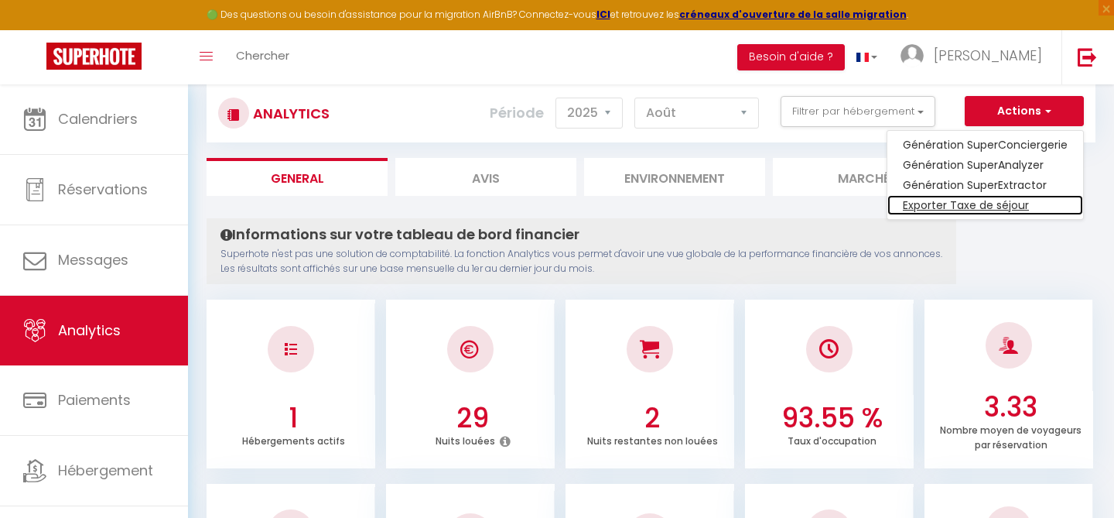
click at [964, 202] on link "Exporter Taxe de séjour" at bounding box center [986, 205] width 196 height 20
select select "09"
select select "2025"
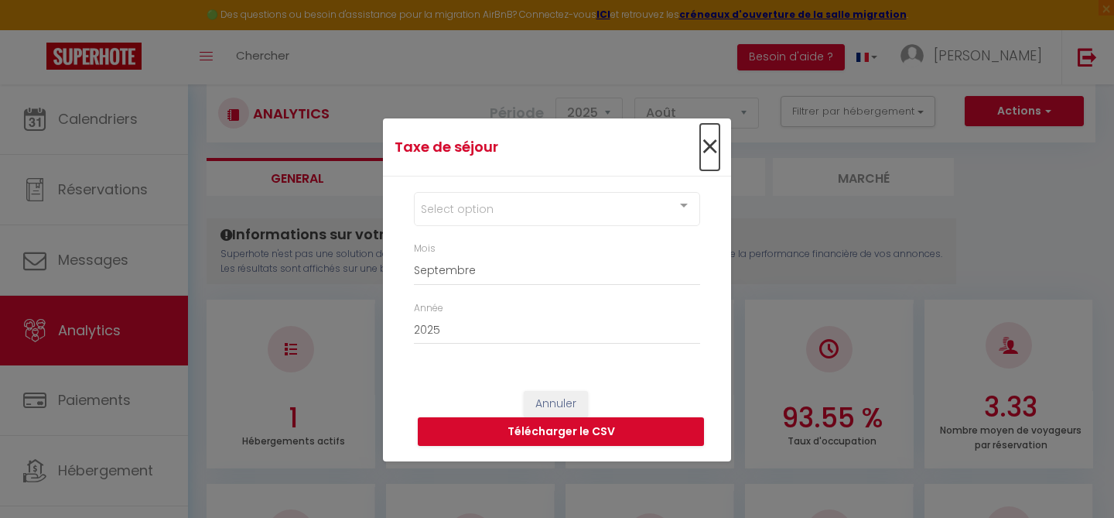
click at [713, 152] on span "×" at bounding box center [709, 147] width 19 height 46
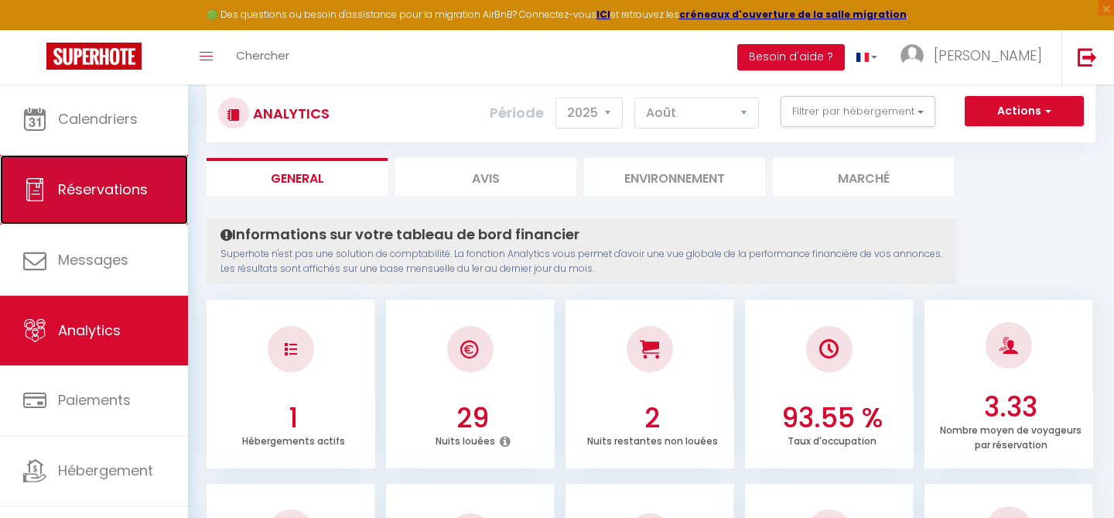
click at [113, 199] on link "Réservations" at bounding box center [94, 190] width 188 height 70
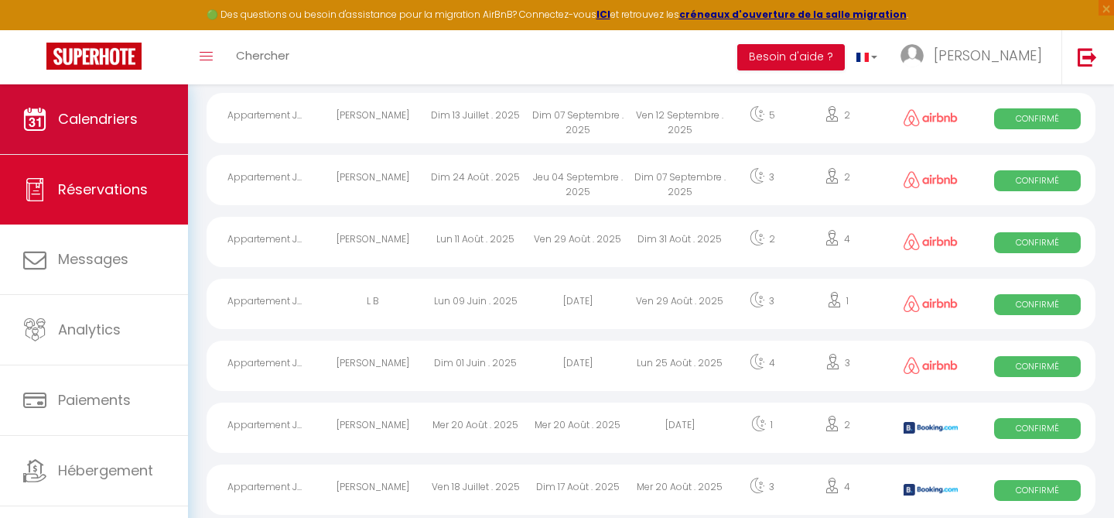
scroll to position [881, 0]
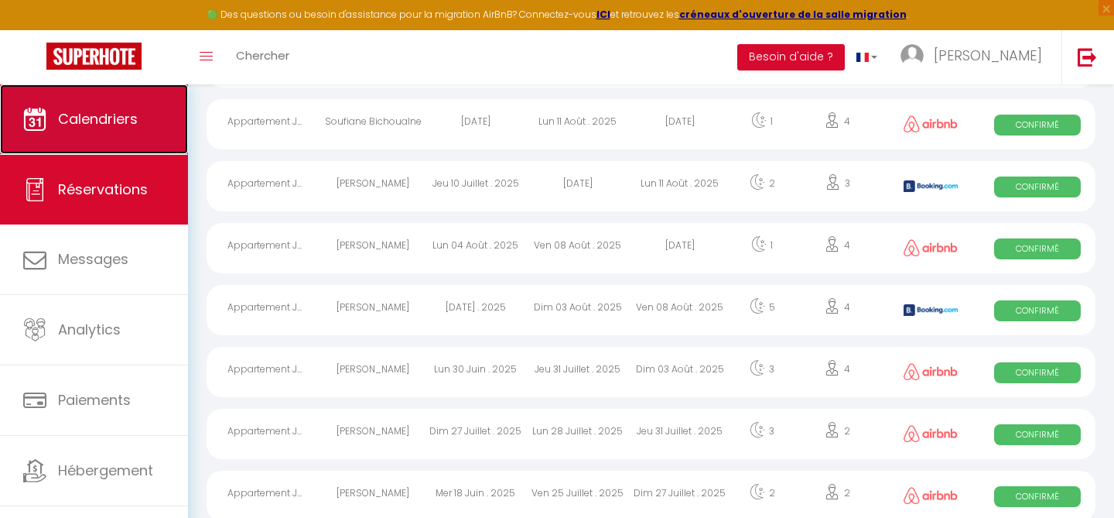
click at [115, 115] on span "Calendriers" at bounding box center [98, 118] width 80 height 19
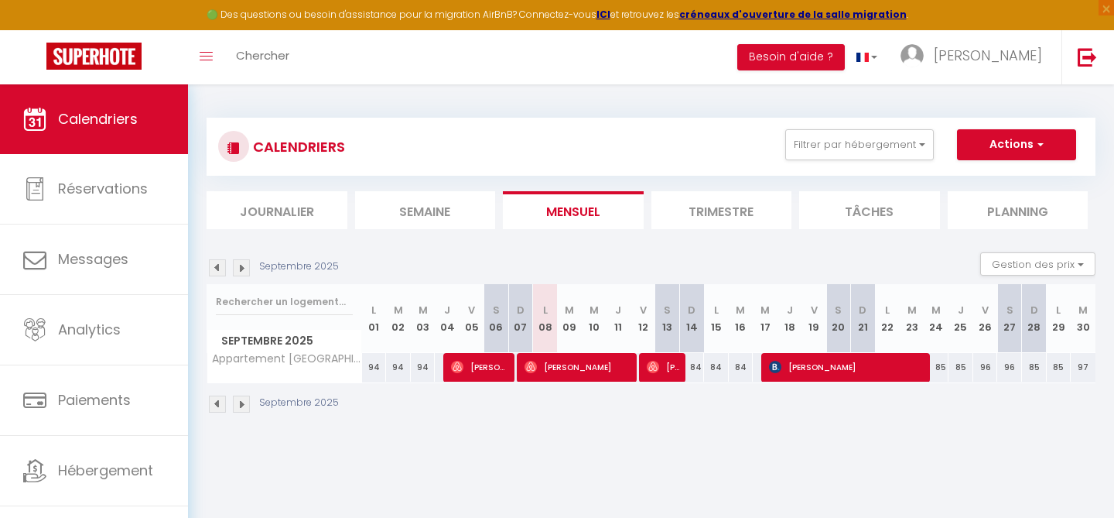
click at [217, 269] on img at bounding box center [217, 267] width 17 height 17
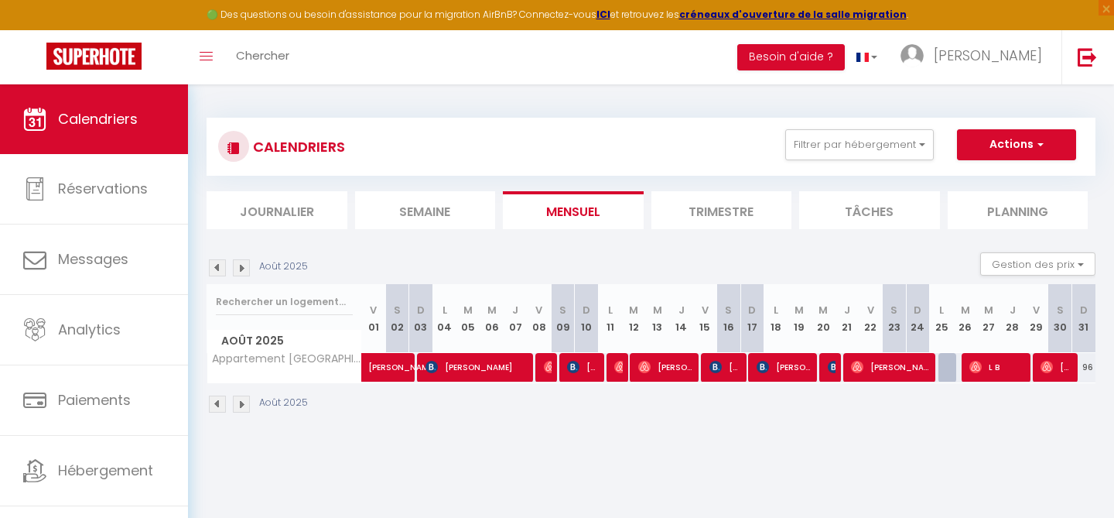
scroll to position [2, 0]
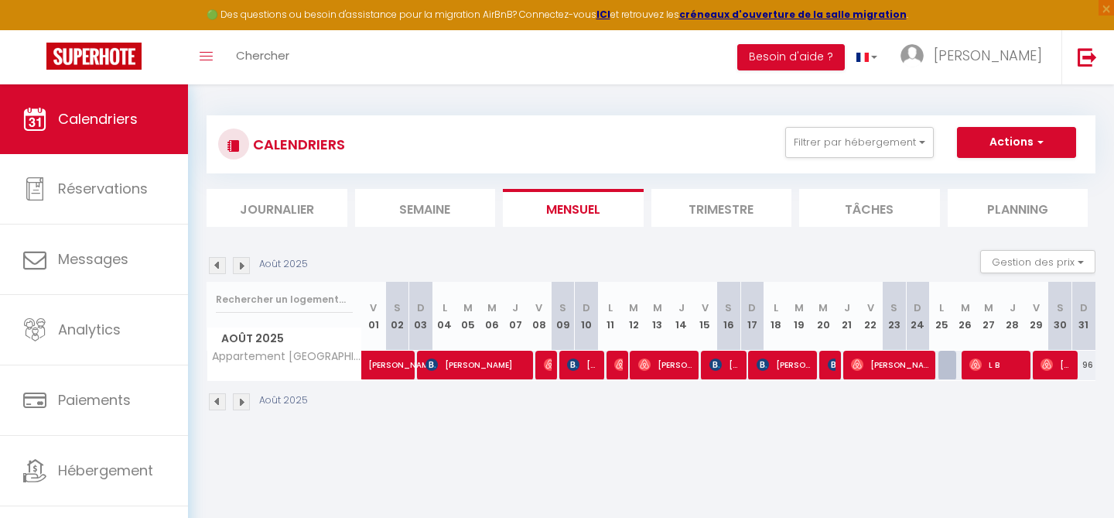
click at [245, 269] on img at bounding box center [241, 265] width 17 height 17
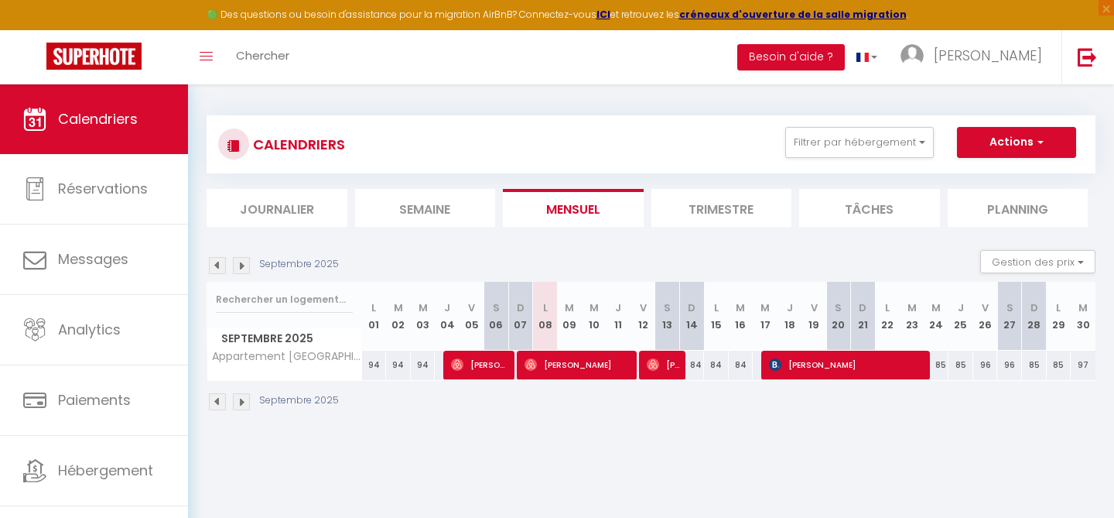
click at [224, 262] on img at bounding box center [217, 265] width 17 height 17
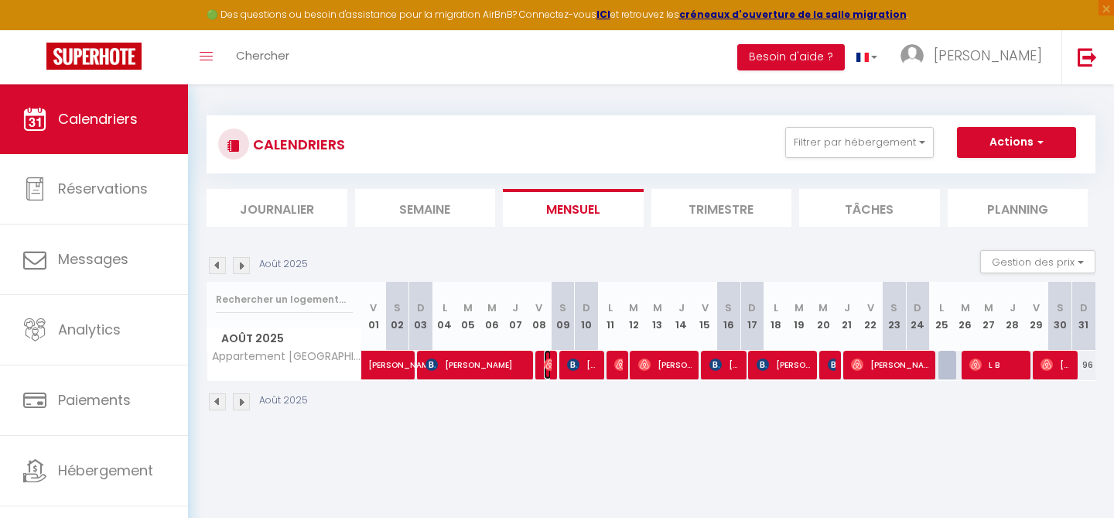
click at [547, 371] on span "[PERSON_NAME]" at bounding box center [548, 364] width 8 height 29
select select "OK"
select select "1"
select select "0"
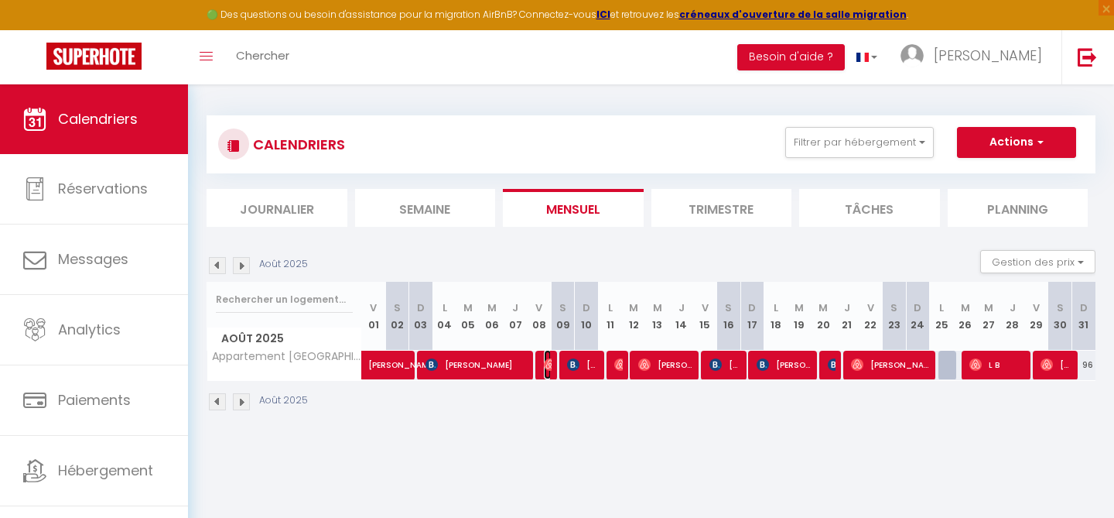
select select "1"
select select
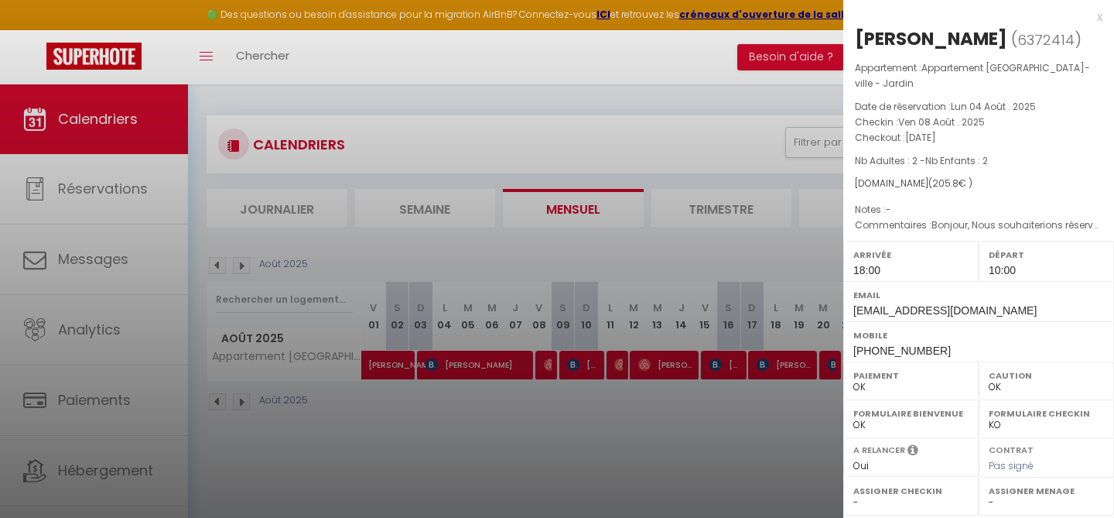
click at [672, 440] on div at bounding box center [557, 259] width 1114 height 518
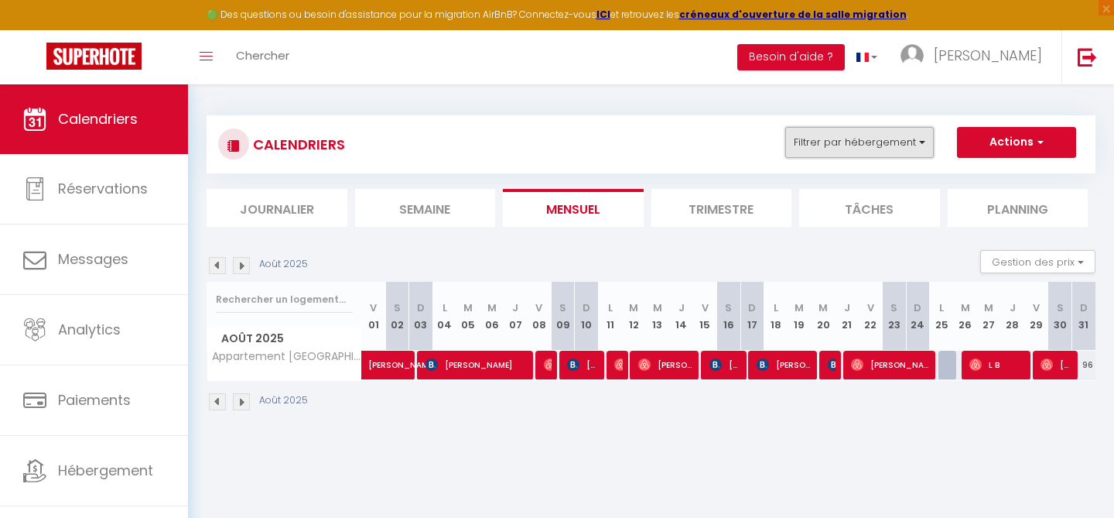
click at [873, 145] on button "Filtrer par hébergement" at bounding box center [859, 142] width 149 height 31
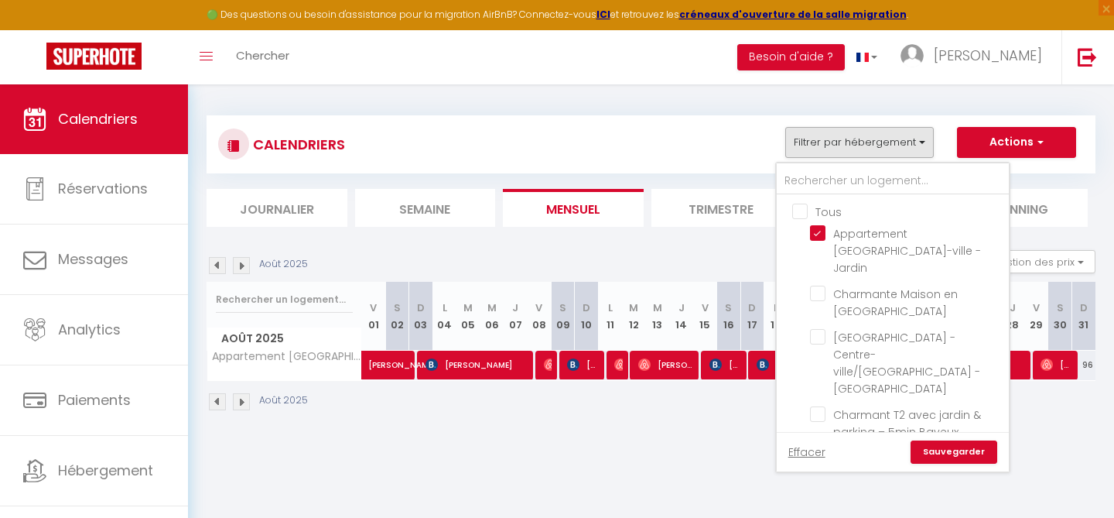
click at [816, 262] on ul "Tous Appartement [GEOGRAPHIC_DATA]-ville - [GEOGRAPHIC_DATA] [GEOGRAPHIC_DATA]-…" at bounding box center [893, 345] width 232 height 301
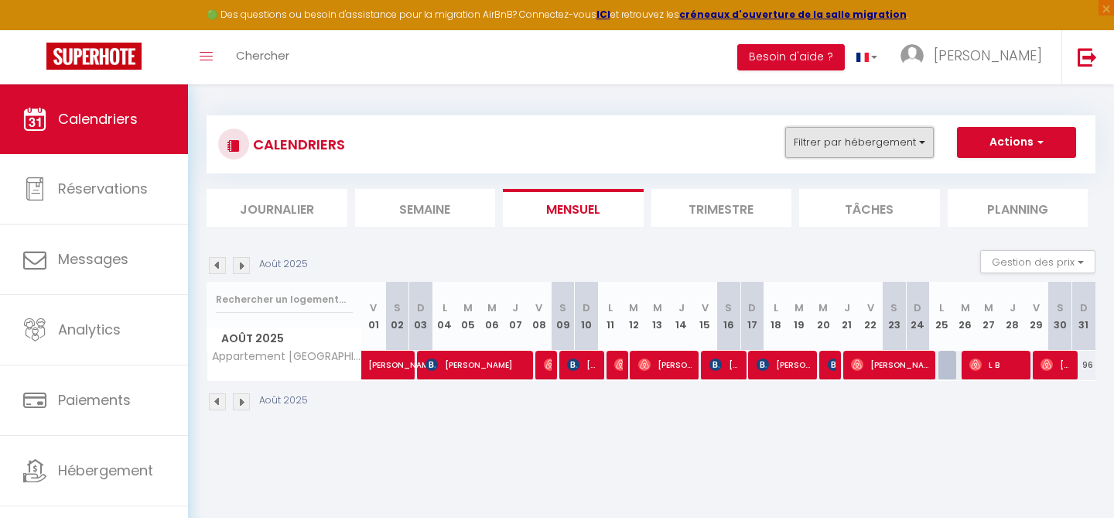
click at [843, 142] on button "Filtrer par hébergement" at bounding box center [859, 142] width 149 height 31
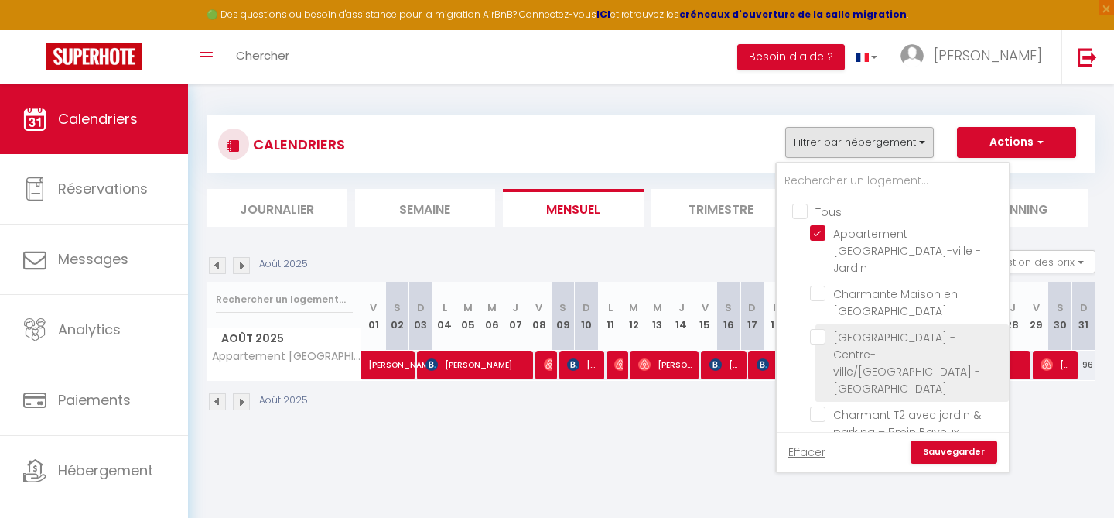
click at [819, 329] on input "[GEOGRAPHIC_DATA] - Centre-ville/[GEOGRAPHIC_DATA] - [GEOGRAPHIC_DATA]" at bounding box center [906, 336] width 193 height 15
checkbox input "true"
checkbox input "false"
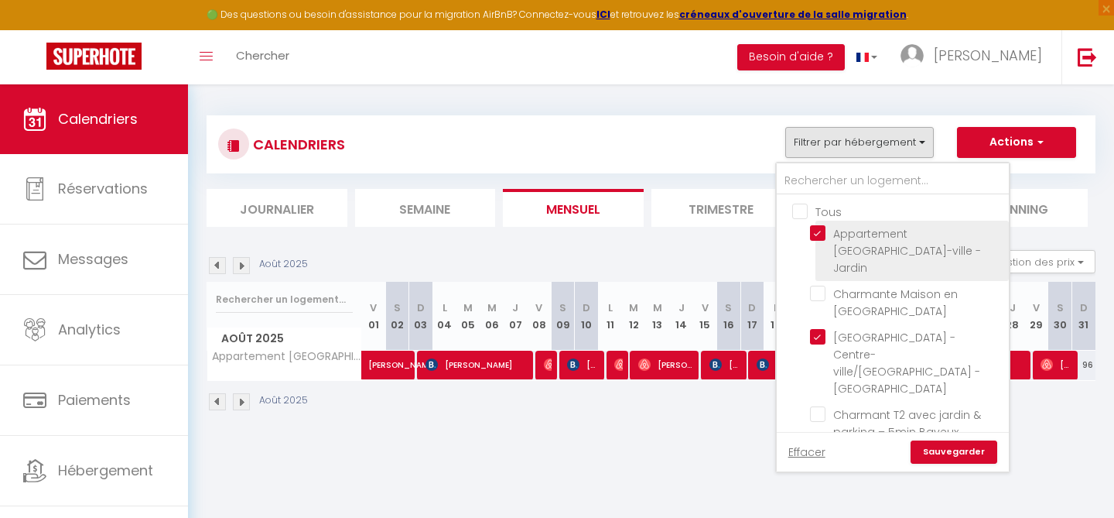
click at [823, 242] on li "Appartement [GEOGRAPHIC_DATA]-ville - Jardin" at bounding box center [912, 251] width 193 height 60
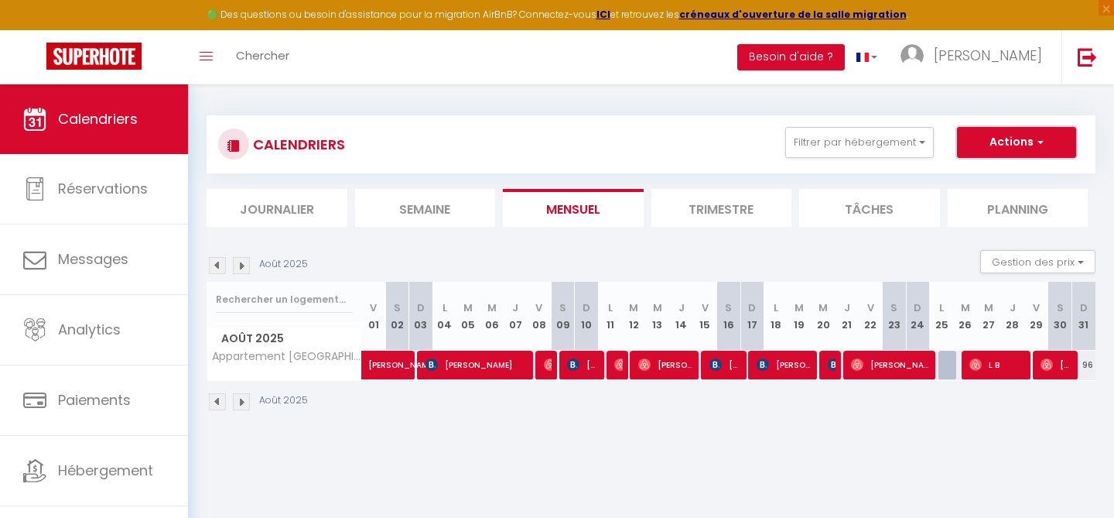
click at [983, 149] on button "Actions" at bounding box center [1016, 142] width 119 height 31
click at [636, 149] on div "CALENDRIERS Filtrer par hébergement Tous Appartement [GEOGRAPHIC_DATA]-ville - …" at bounding box center [651, 144] width 866 height 35
click at [810, 149] on button "Filtrer par hébergement" at bounding box center [859, 142] width 149 height 31
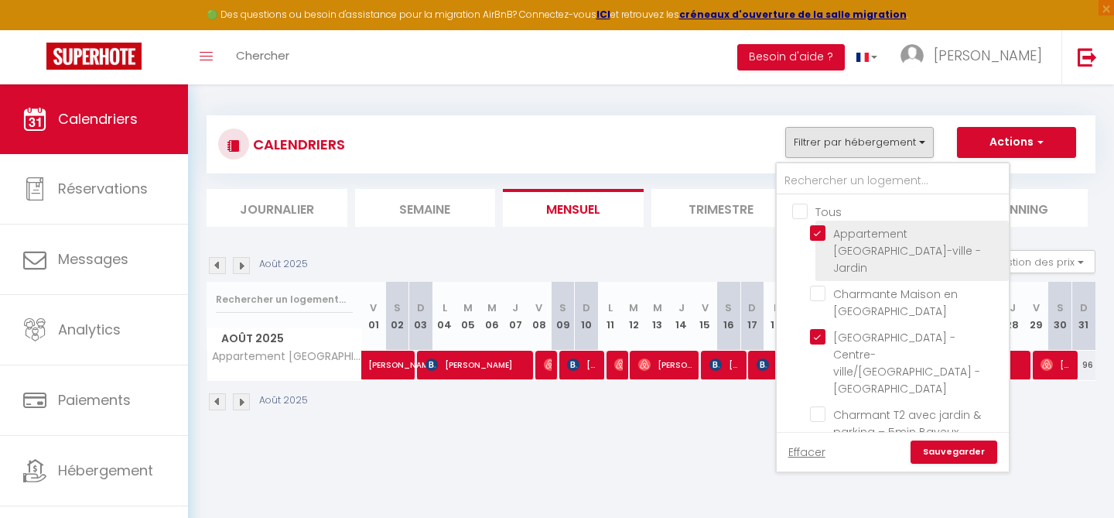
click at [819, 231] on input "Appartement [GEOGRAPHIC_DATA]-ville - Jardin" at bounding box center [906, 232] width 193 height 15
checkbox input "false"
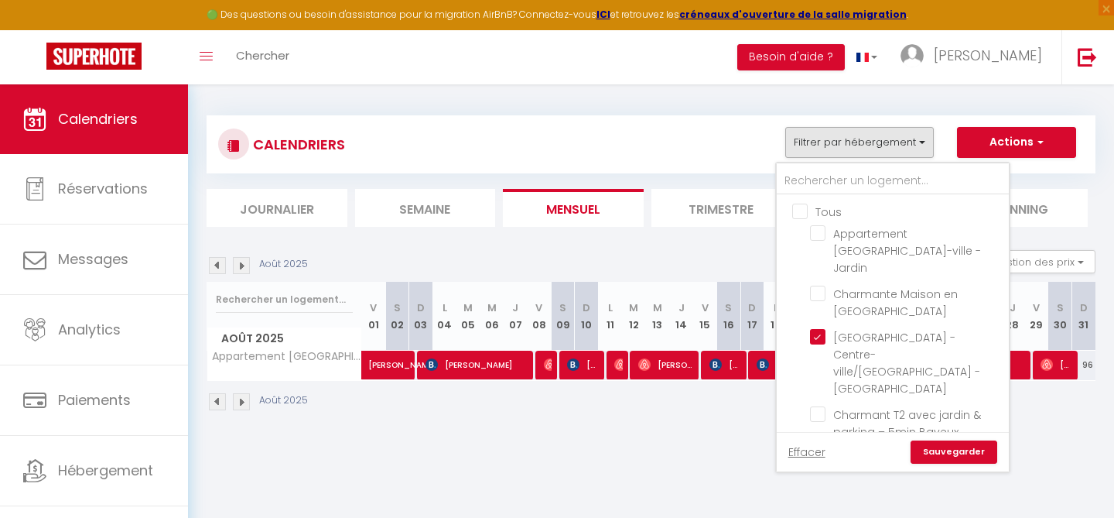
click at [937, 449] on link "Sauvegarder" at bounding box center [954, 451] width 87 height 23
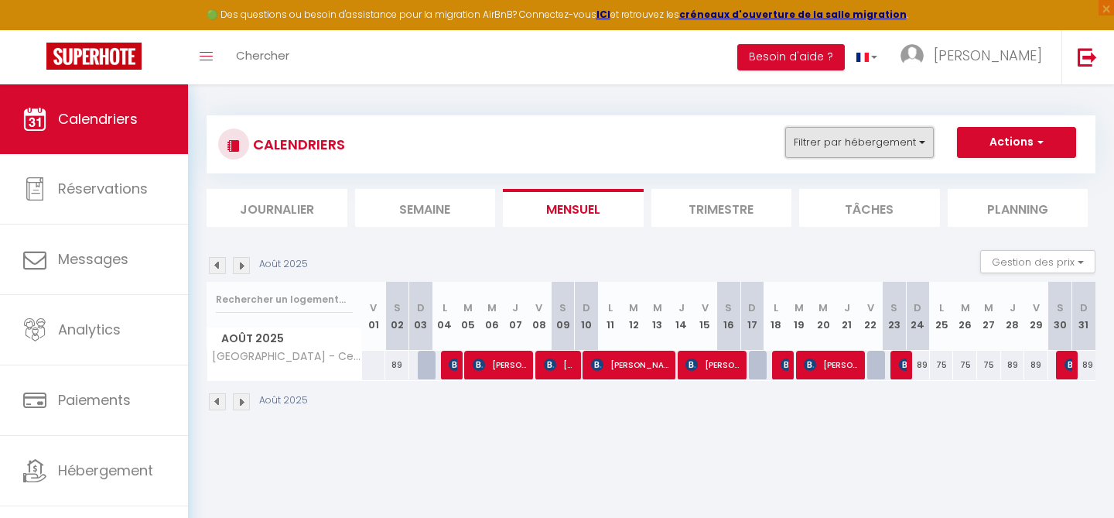
click at [916, 145] on button "Filtrer par hébergement" at bounding box center [859, 142] width 149 height 31
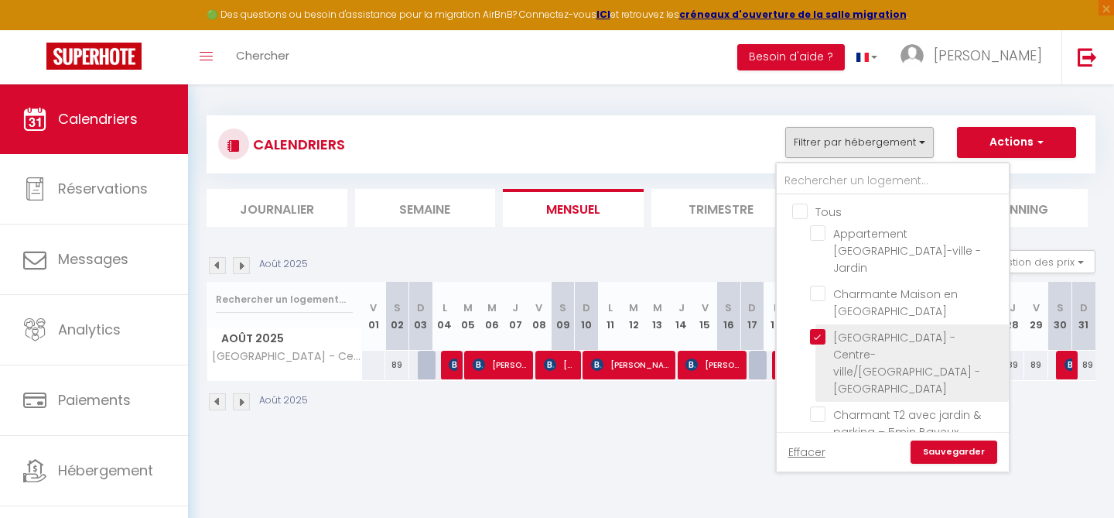
click at [816, 329] on input "[GEOGRAPHIC_DATA] - Centre-ville/[GEOGRAPHIC_DATA] - [GEOGRAPHIC_DATA]" at bounding box center [906, 336] width 193 height 15
checkbox input "false"
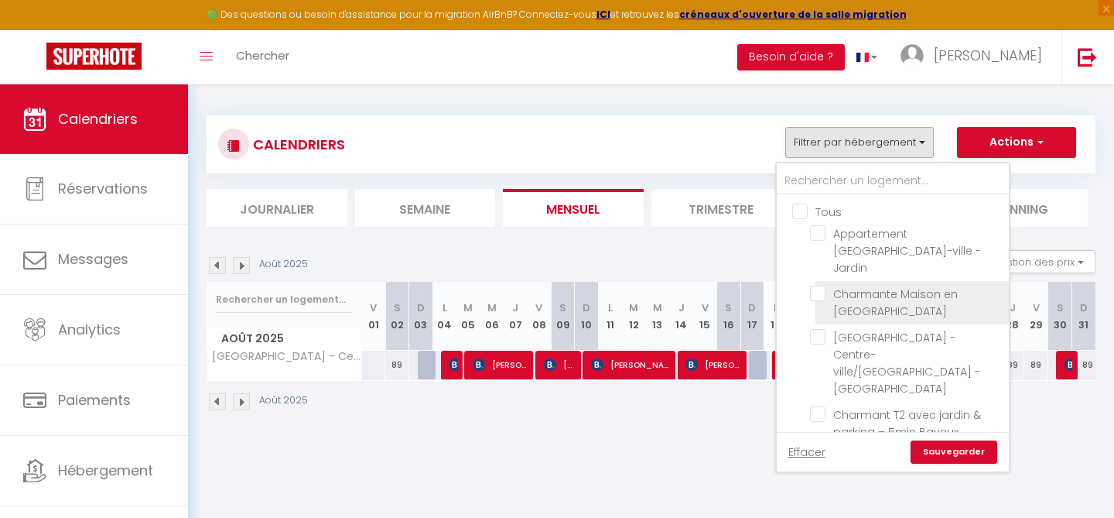
click at [819, 286] on input "Charmante Maison en [GEOGRAPHIC_DATA]" at bounding box center [906, 293] width 193 height 15
checkbox input "true"
checkbox input "false"
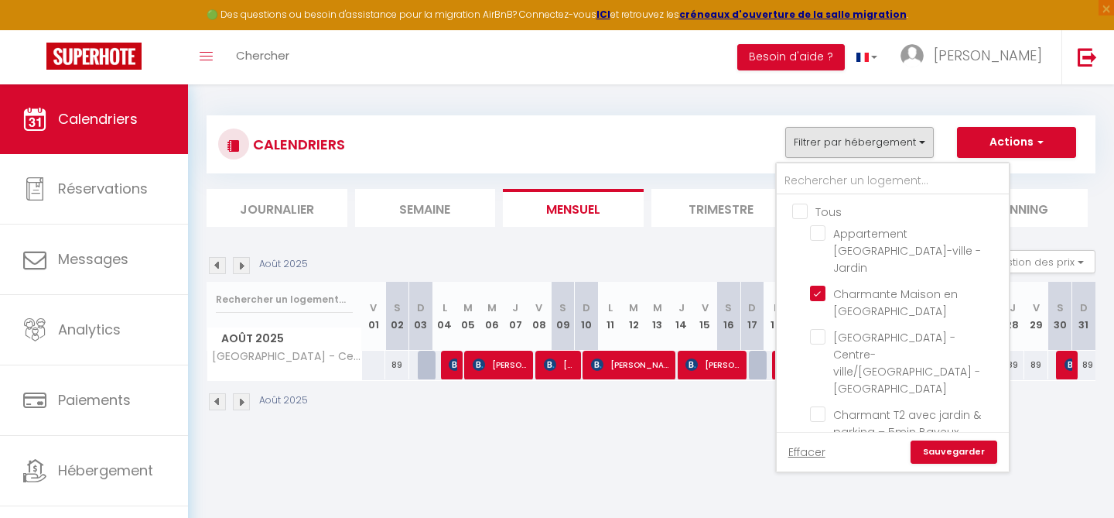
click at [930, 455] on link "Sauvegarder" at bounding box center [954, 451] width 87 height 23
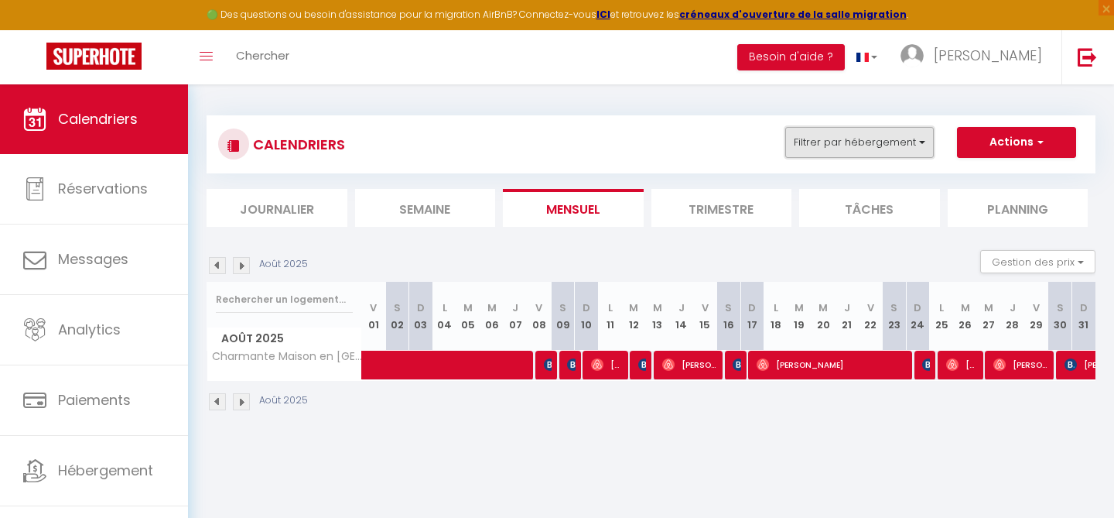
click at [854, 152] on button "Filtrer par hébergement" at bounding box center [859, 142] width 149 height 31
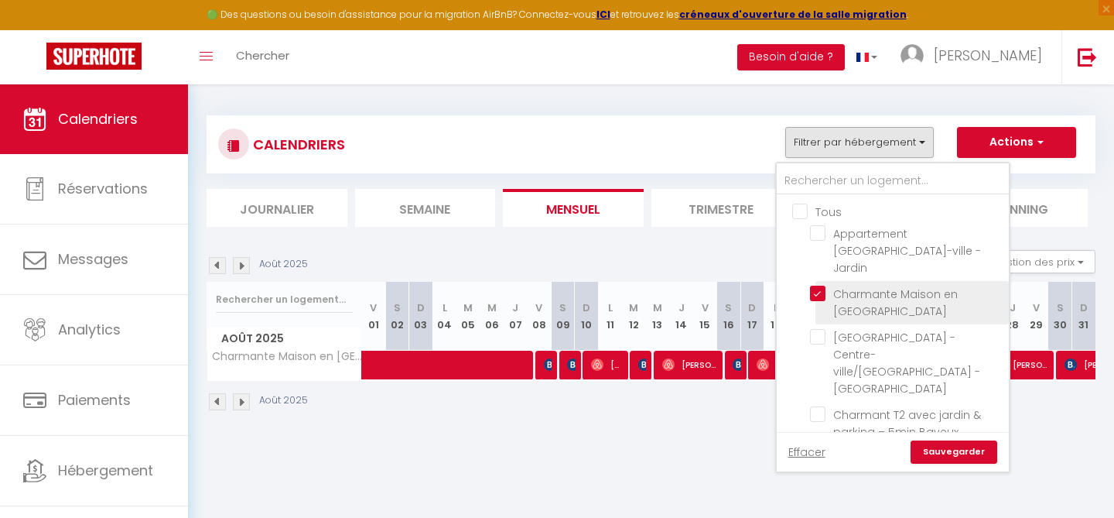
click at [823, 286] on input "Charmante Maison en [GEOGRAPHIC_DATA]" at bounding box center [906, 293] width 193 height 15
checkbox input "false"
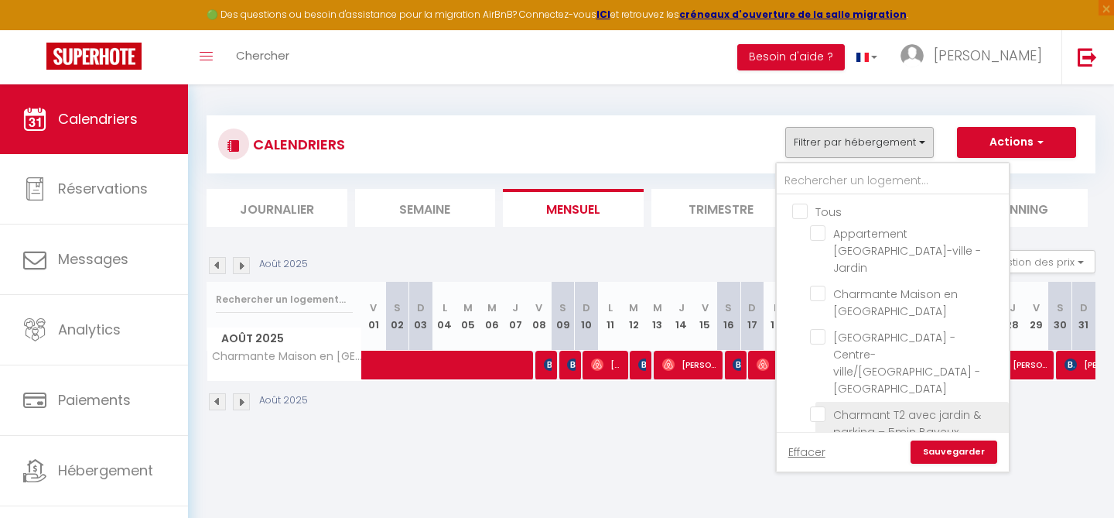
click at [822, 402] on li "Charmant T2 avec jardin & parking – 5min Bayeux" at bounding box center [912, 423] width 193 height 43
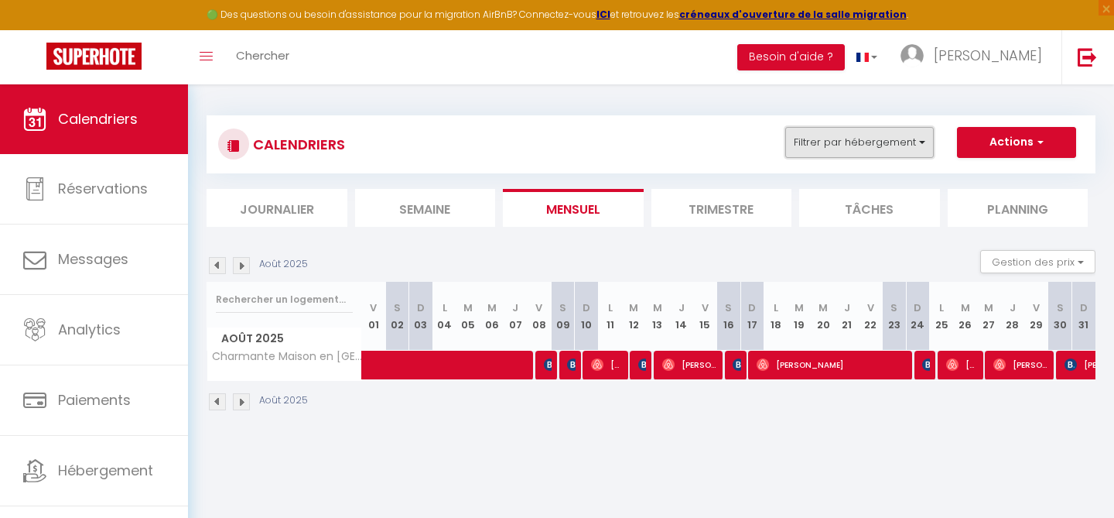
click at [897, 149] on button "Filtrer par hébergement" at bounding box center [859, 142] width 149 height 31
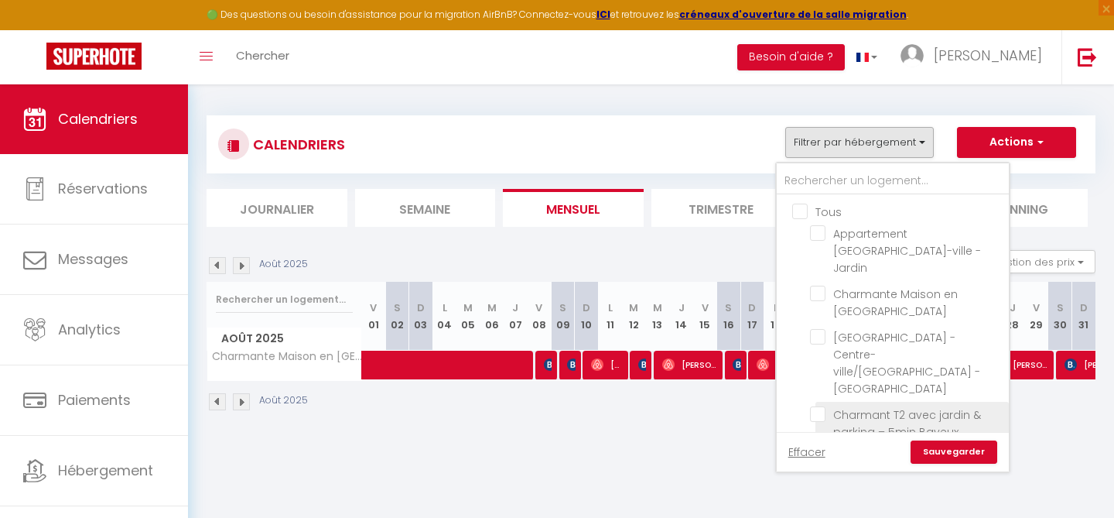
click at [819, 406] on input "Charmant T2 avec jardin & parking – 5min Bayeux" at bounding box center [906, 413] width 193 height 15
checkbox input "true"
click at [818, 450] on input "T2 Authentique, Jardin et BBQ - 5min [GEOGRAPHIC_DATA]" at bounding box center [906, 457] width 193 height 15
checkbox input "true"
click at [931, 449] on link "Sauvegarder" at bounding box center [954, 451] width 87 height 23
